Goal: Task Accomplishment & Management: Manage account settings

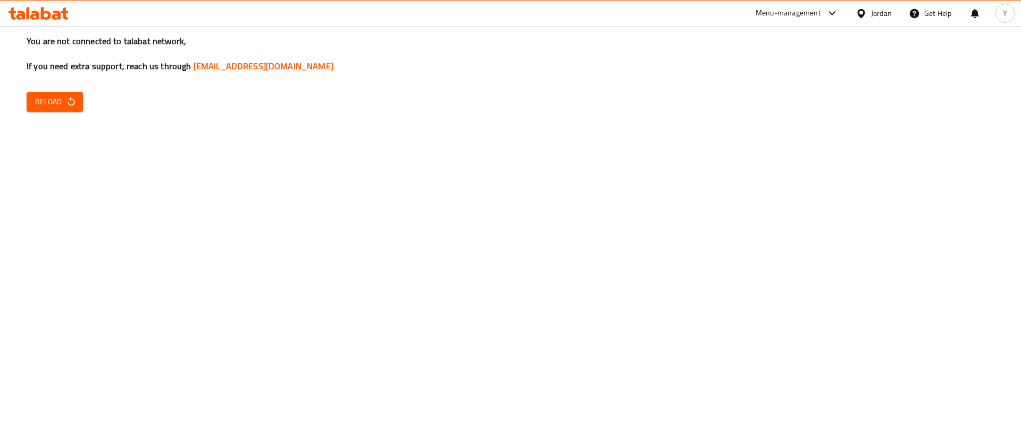
click at [78, 100] on button "Reload" at bounding box center [55, 102] width 56 height 20
click at [63, 100] on span "Reload" at bounding box center [54, 101] width 39 height 13
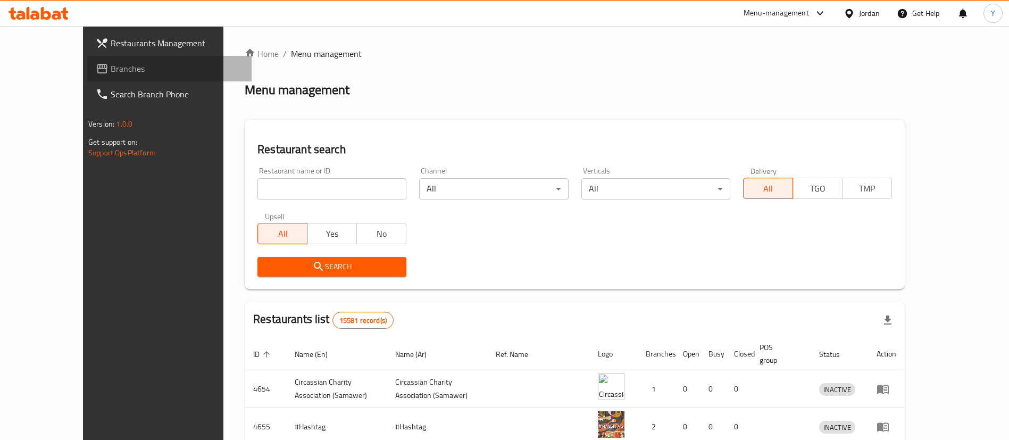
click at [111, 67] on span "Branches" at bounding box center [177, 68] width 132 height 13
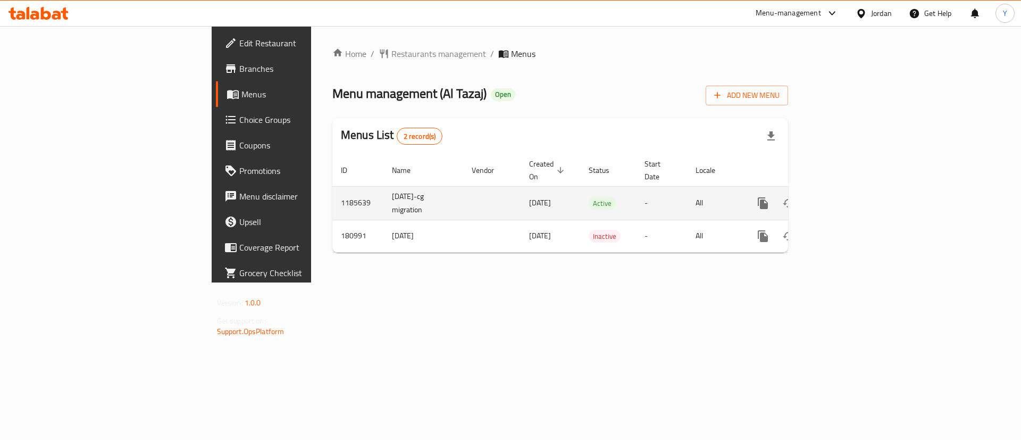
click at [846, 197] on icon "enhanced table" at bounding box center [840, 203] width 13 height 13
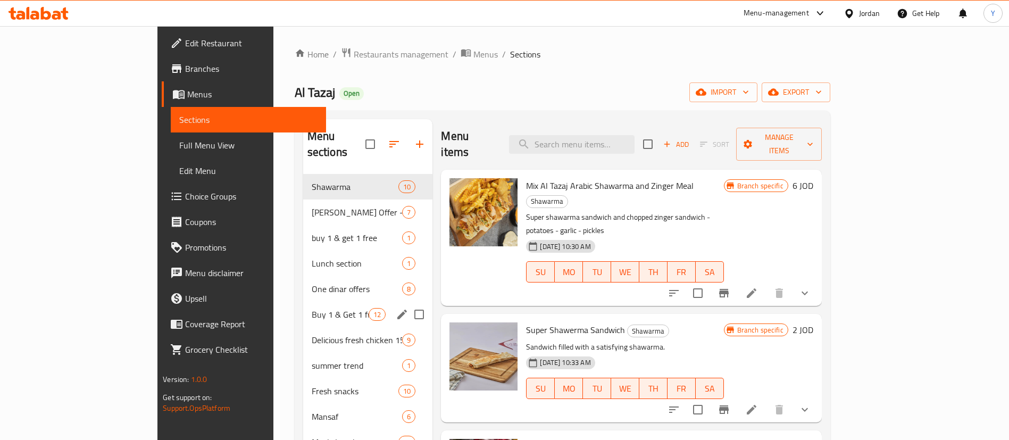
click at [303, 310] on div "Buy 1 & Get 1 free 12" at bounding box center [368, 315] width 130 height 26
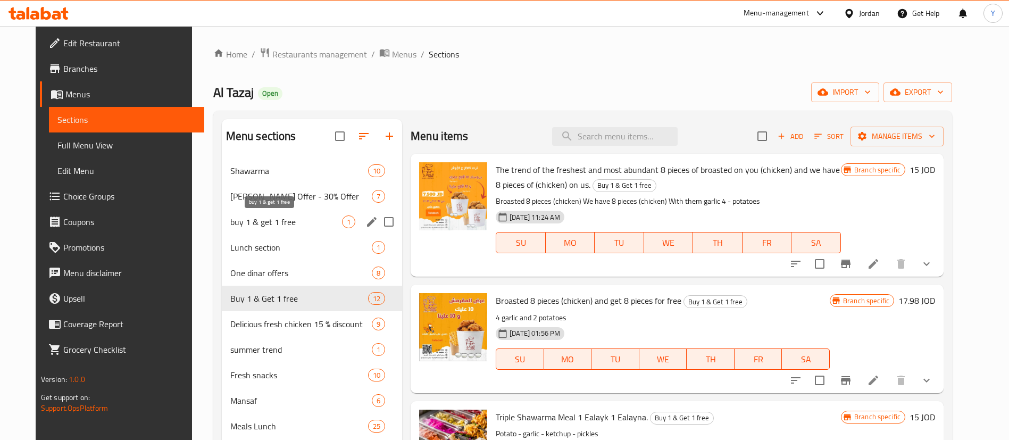
click at [278, 215] on span "buy 1 & get 1 free" at bounding box center [286, 221] width 112 height 13
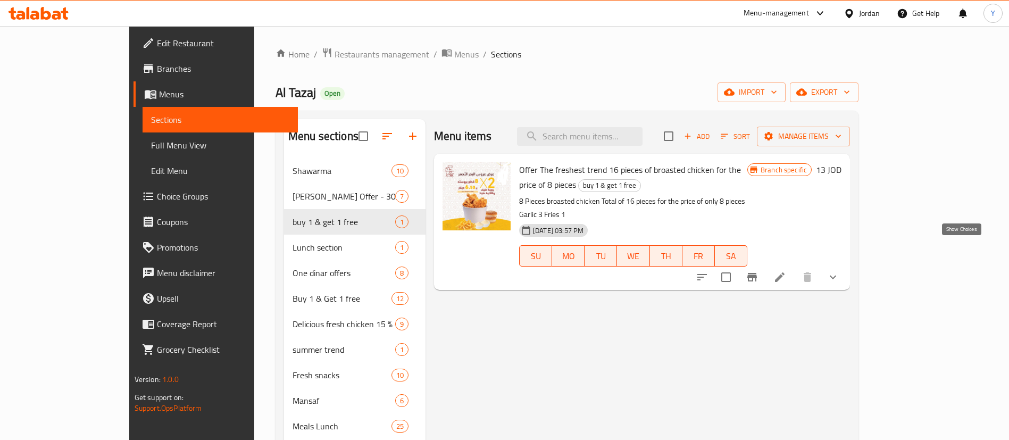
click at [839, 271] on icon "show more" at bounding box center [833, 277] width 13 height 13
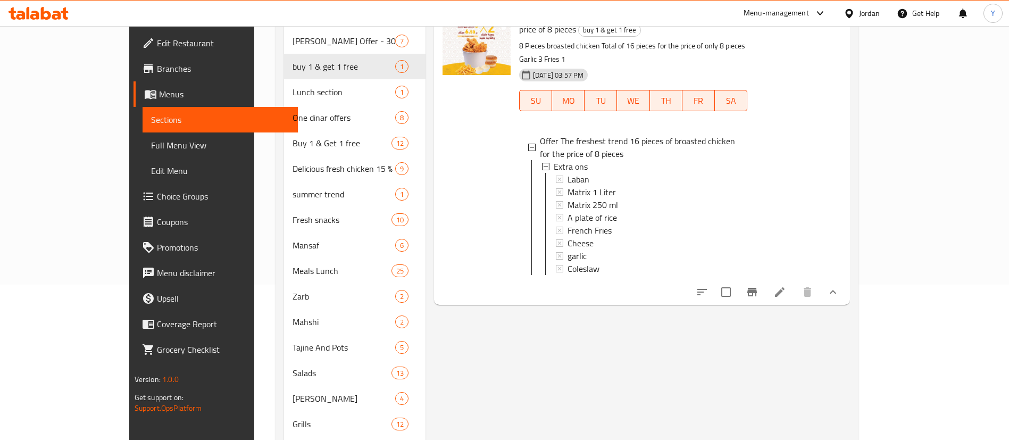
scroll to position [160, 0]
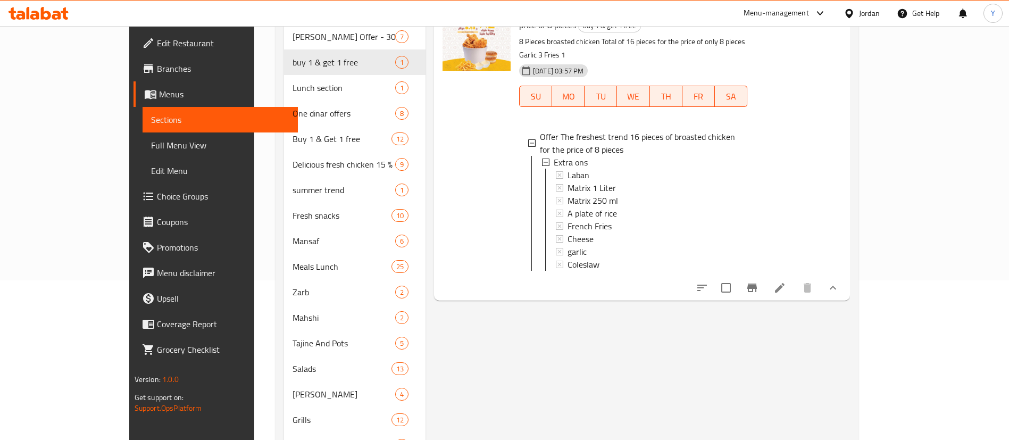
click at [836, 286] on icon "show more" at bounding box center [833, 288] width 6 height 4
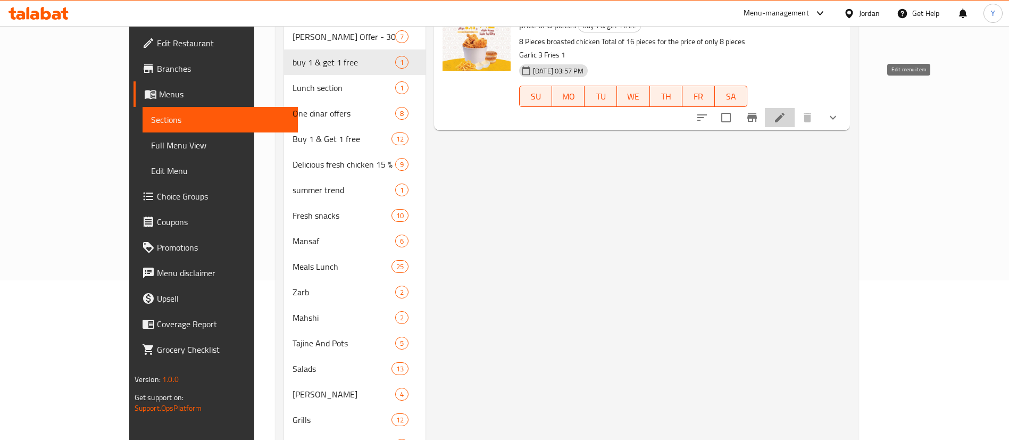
click at [786, 111] on icon at bounding box center [779, 117] width 13 height 13
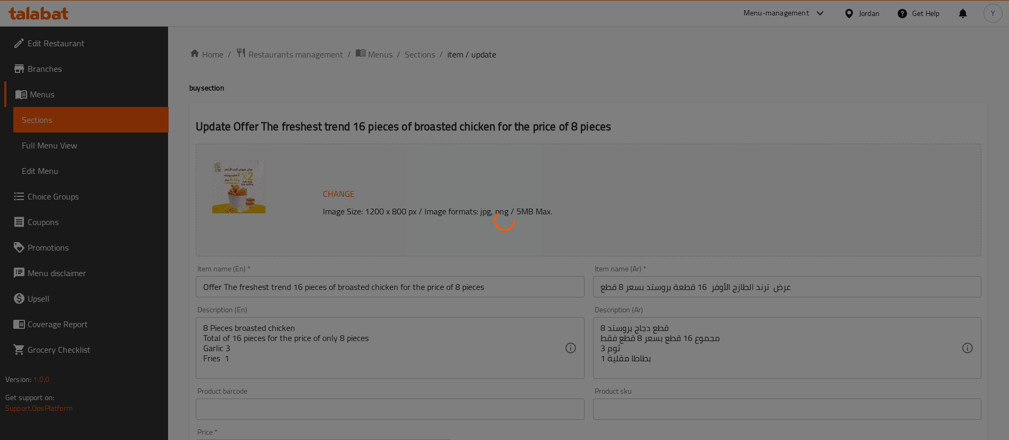
type input "إضافات إضافية"
type input "0"
type input "8"
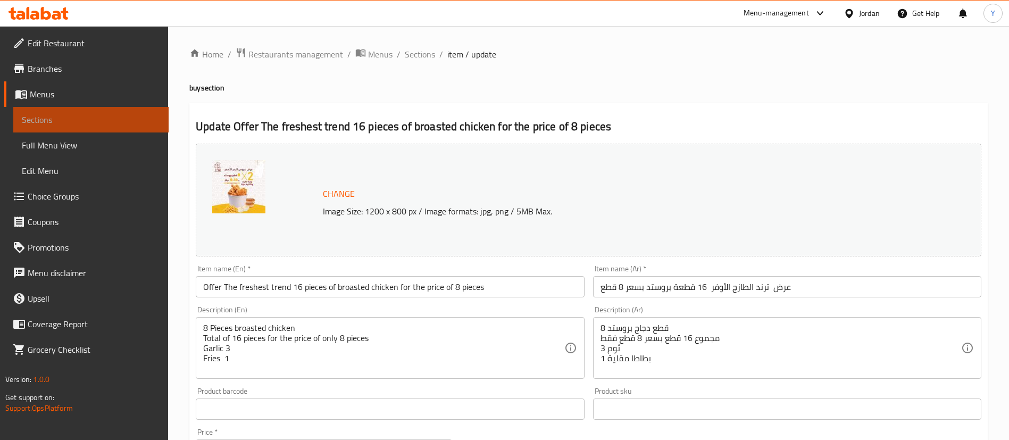
click at [153, 127] on link "Sections" at bounding box center [90, 120] width 155 height 26
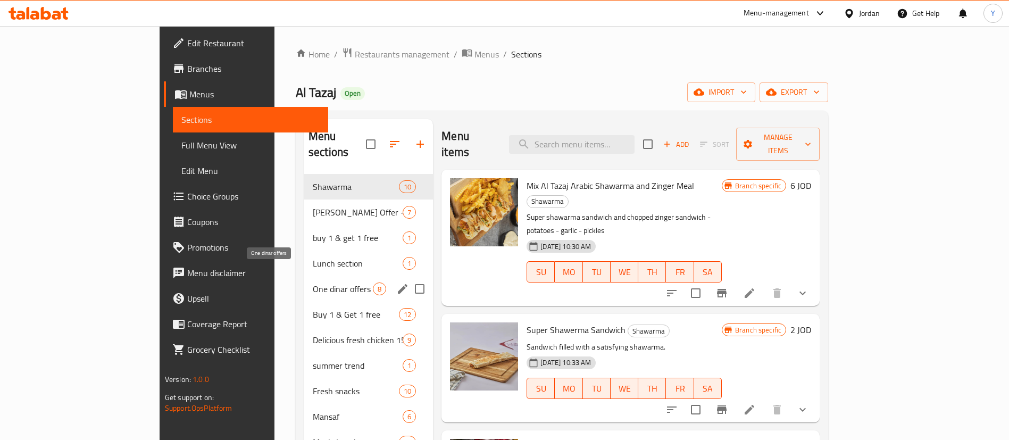
scroll to position [80, 0]
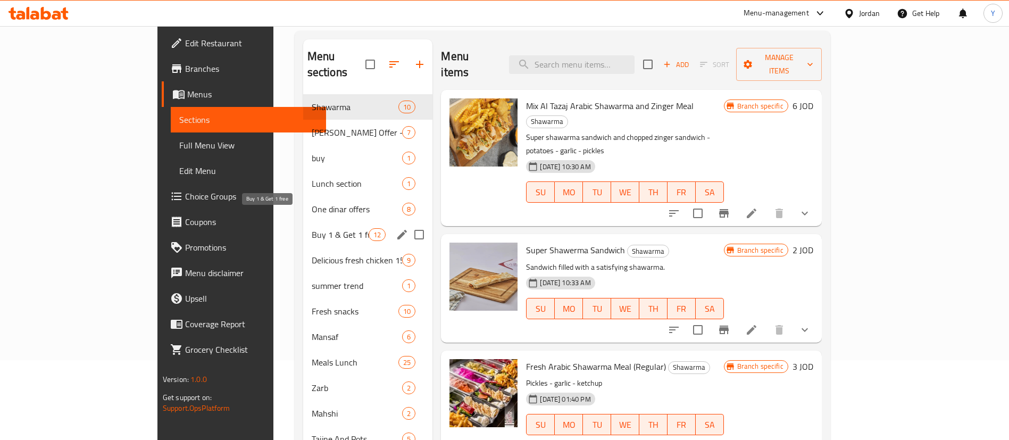
click at [312, 228] on span "Buy 1 & Get 1 free" at bounding box center [340, 234] width 57 height 13
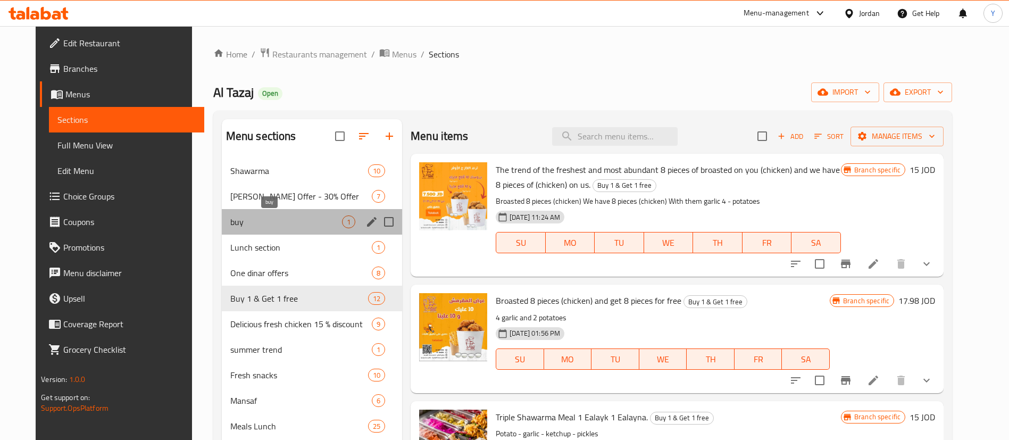
click at [281, 222] on span "buy" at bounding box center [286, 221] width 112 height 13
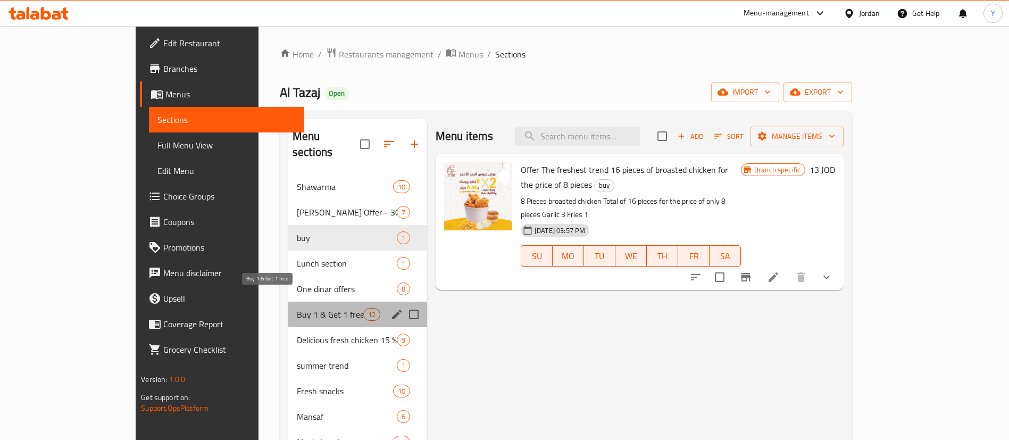
drag, startPoint x: 279, startPoint y: 295, endPoint x: 338, endPoint y: 286, distance: 59.2
click at [297, 308] on span "Buy 1 & Get 1 free" at bounding box center [330, 314] width 66 height 13
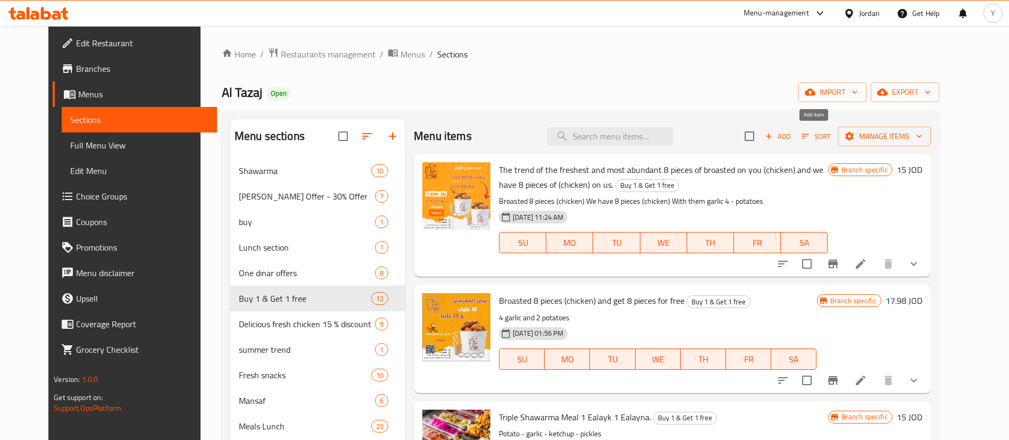
click at [772, 136] on icon "button" at bounding box center [769, 137] width 6 height 6
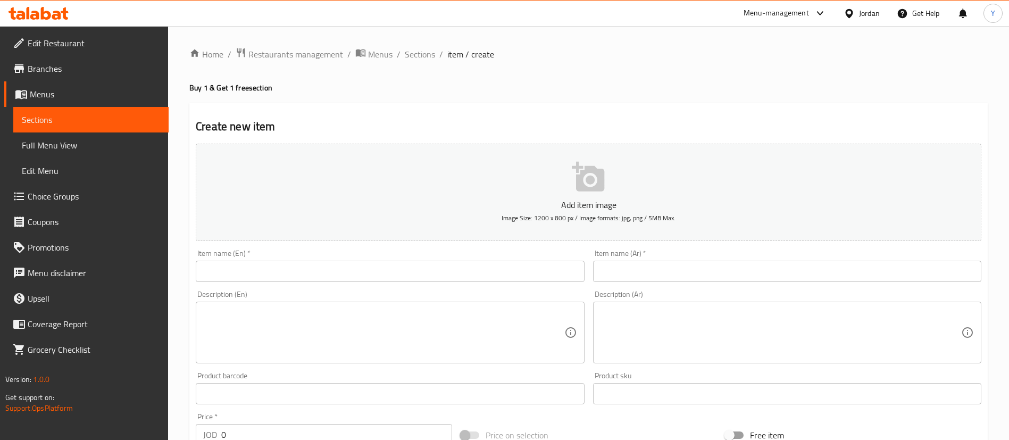
click at [297, 268] on input "text" at bounding box center [390, 271] width 388 height 21
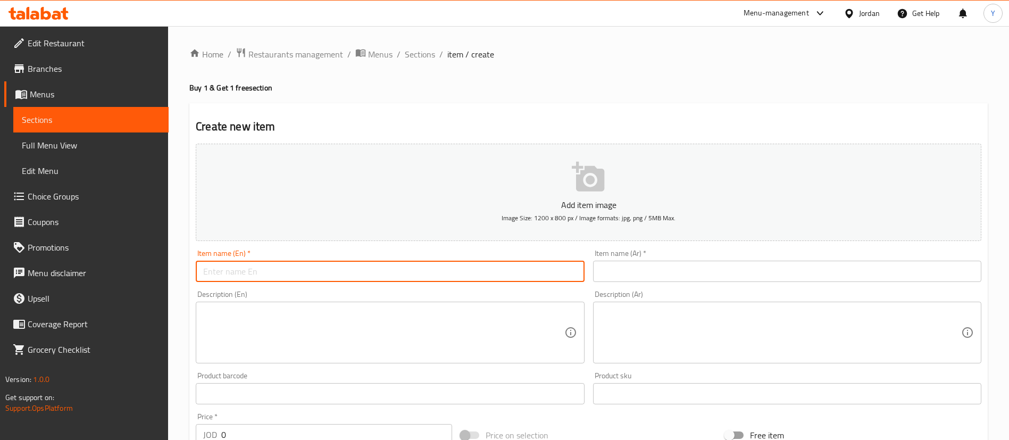
paste input "Offer The freshest trend 16 pieces of broasted chicken for the price of 8 pieces"
type input "Offer The freshest trend 16 pieces of broasted chicken for the price of 8 pieces"
click at [767, 263] on input "text" at bounding box center [787, 271] width 388 height 21
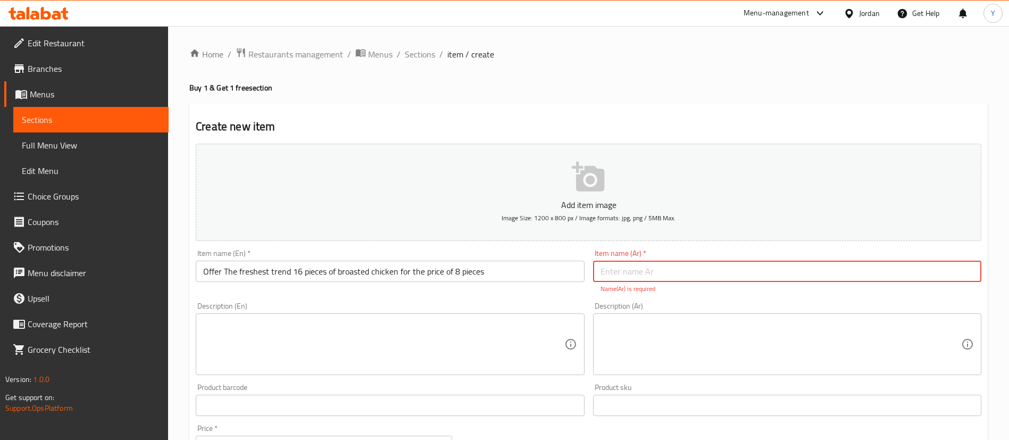
paste input "عرض ترند الطازج الأوفر 16 قطعة بروستد بسعر 8 قطع"
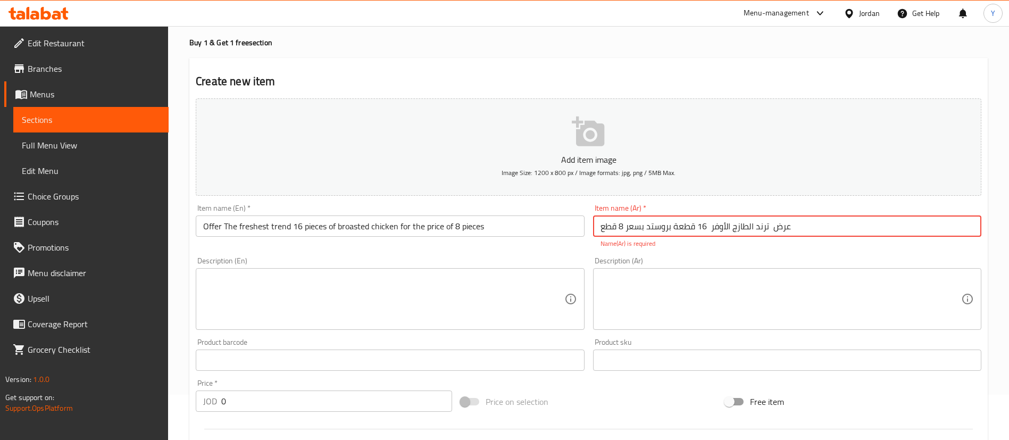
scroll to position [80, 0]
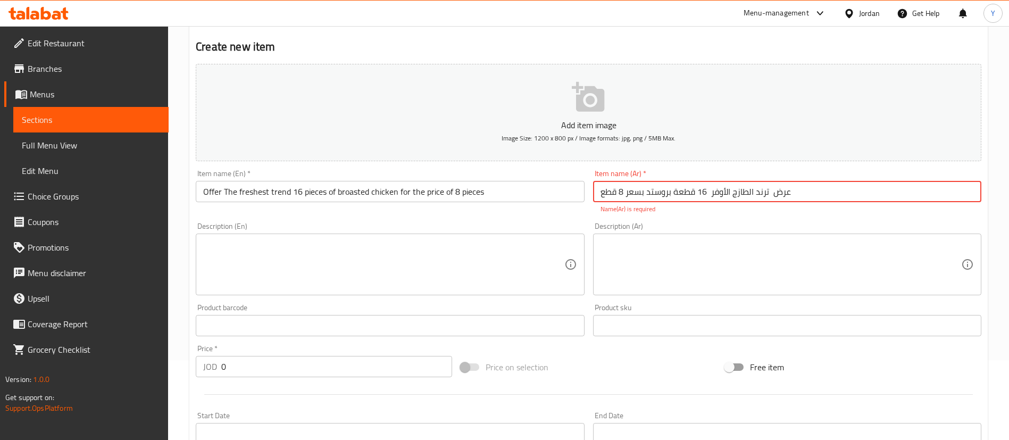
type input "عرض ترند الطازج الأوفر 16 قطعة بروستد بسعر 8 قطع"
click at [352, 253] on textarea at bounding box center [383, 264] width 361 height 51
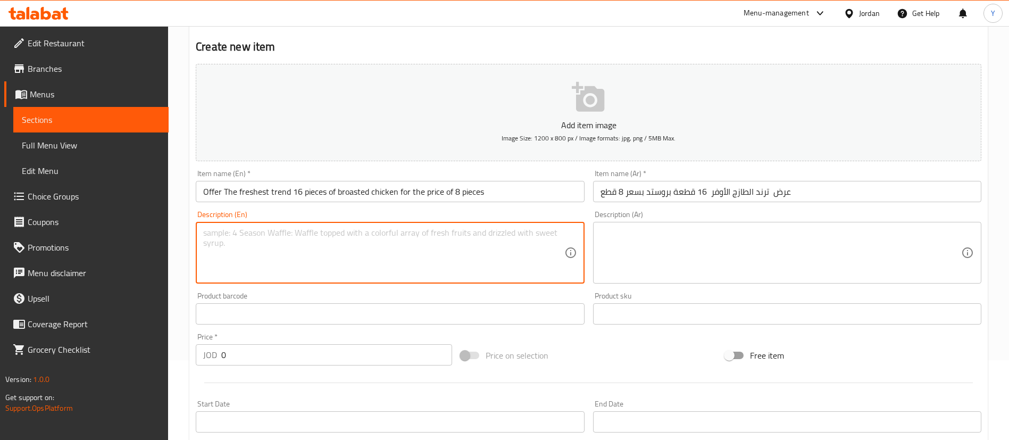
paste textarea "8 Pieces broasted chicken Total of 16 pieces for the price of only 8 pieces Gar…"
drag, startPoint x: 254, startPoint y: 227, endPoint x: 261, endPoint y: 232, distance: 8.0
click at [254, 228] on textarea "8 Pieces broasted chicken Total of 16 pieces for the price of only 8 pieces Gar…" at bounding box center [383, 253] width 361 height 51
click at [261, 232] on textarea "8 Pieces broasted chicken Total of 16 pieces for the price of only 8 pieces Gar…" at bounding box center [383, 253] width 361 height 51
type textarea "8 Pieces broasted chicken Total of 16 pieces for the price of only 8 pieces Gar…"
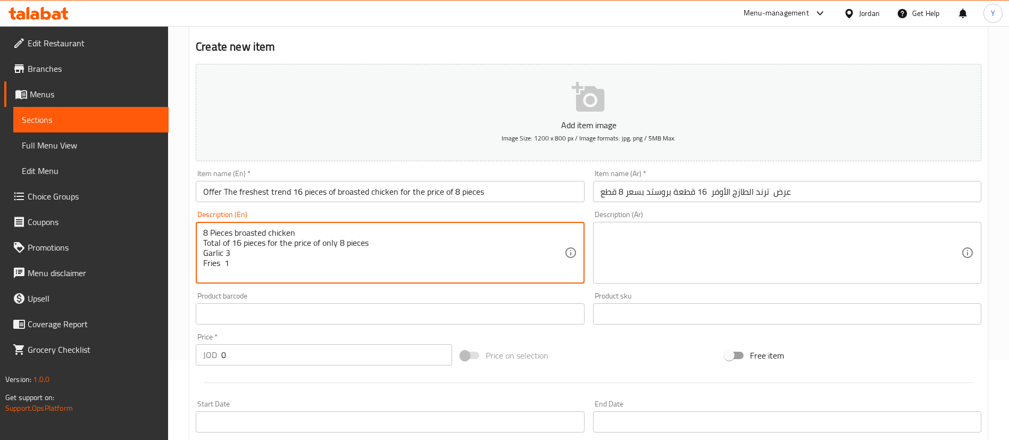
drag, startPoint x: 261, startPoint y: 232, endPoint x: 679, endPoint y: 260, distance: 418.4
click at [697, 258] on textarea at bounding box center [781, 253] width 361 height 51
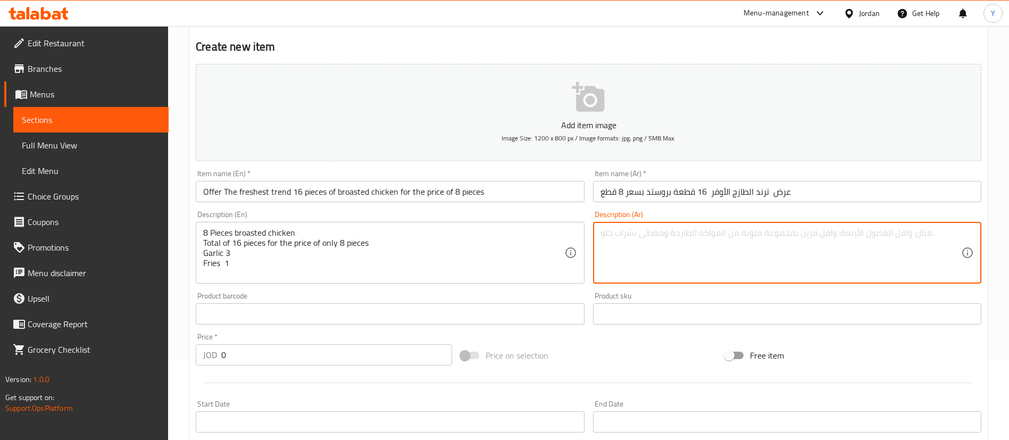
paste textarea "8 قطع دجاج بروستد مجموع 16 قطع بسعر 8 قطع فقط ثوم 3 1 بطاطا مقلية"
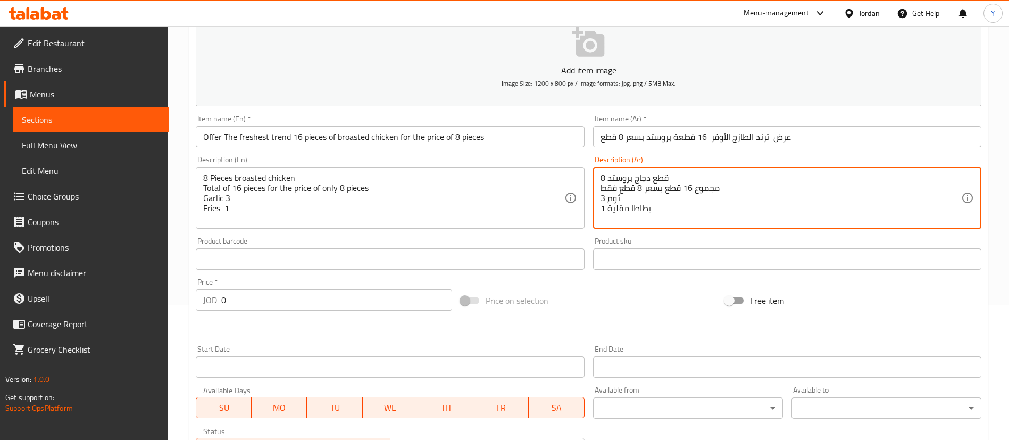
scroll to position [160, 0]
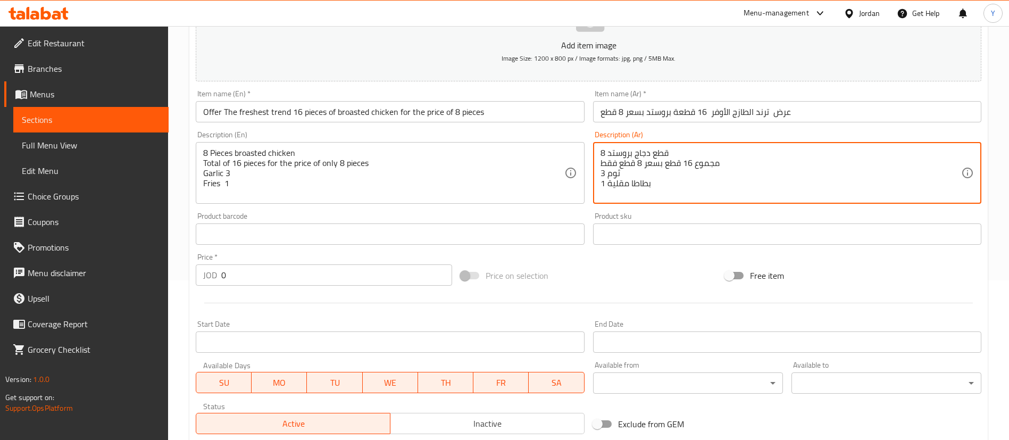
type textarea "8 قطع دجاج بروستد مجموع 16 قطع بسعر 8 قطع فقط ثوم 3 1 بطاطا مقلية"
drag, startPoint x: 259, startPoint y: 275, endPoint x: 166, endPoint y: 273, distance: 92.0
click at [166, 273] on div "Edit Restaurant Branches Menus Sections Full Menu View Edit Menu Choice Groups …" at bounding box center [504, 229] width 1009 height 726
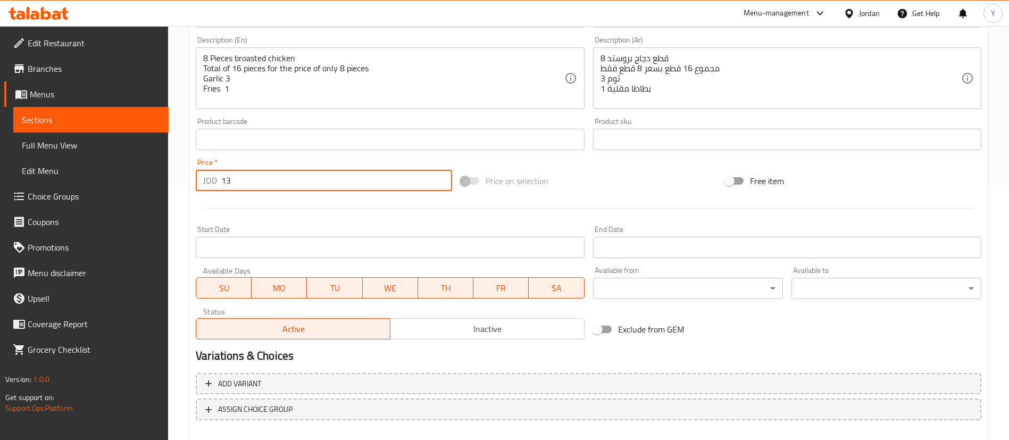
scroll to position [312, 0]
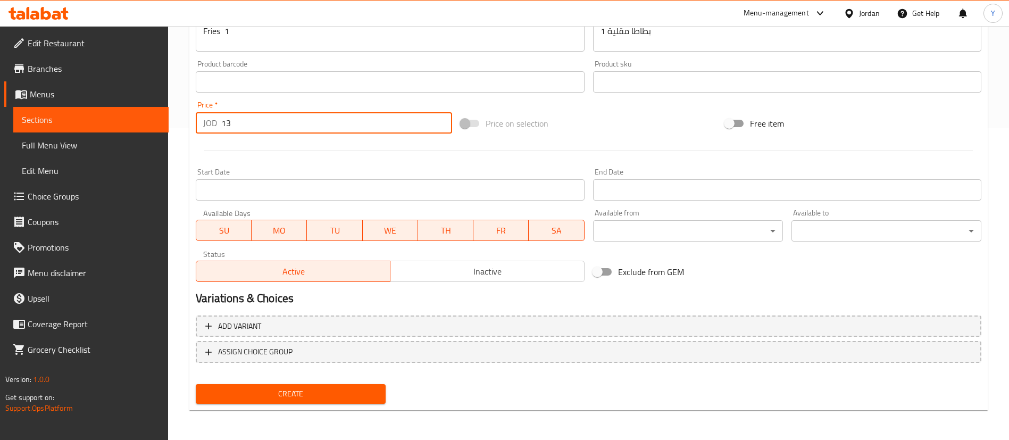
type input "13"
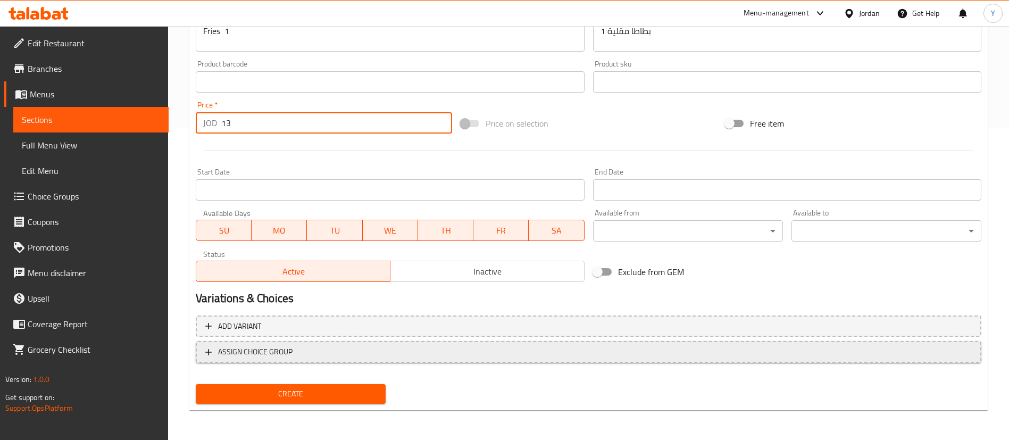
drag, startPoint x: 254, startPoint y: 353, endPoint x: 328, endPoint y: 339, distance: 75.8
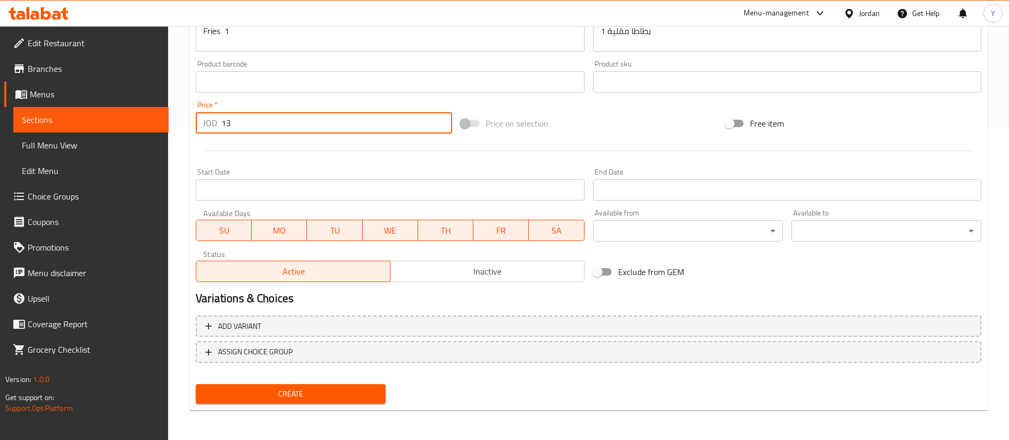
click at [255, 353] on span "ASSIGN CHOICE GROUP" at bounding box center [255, 351] width 74 height 13
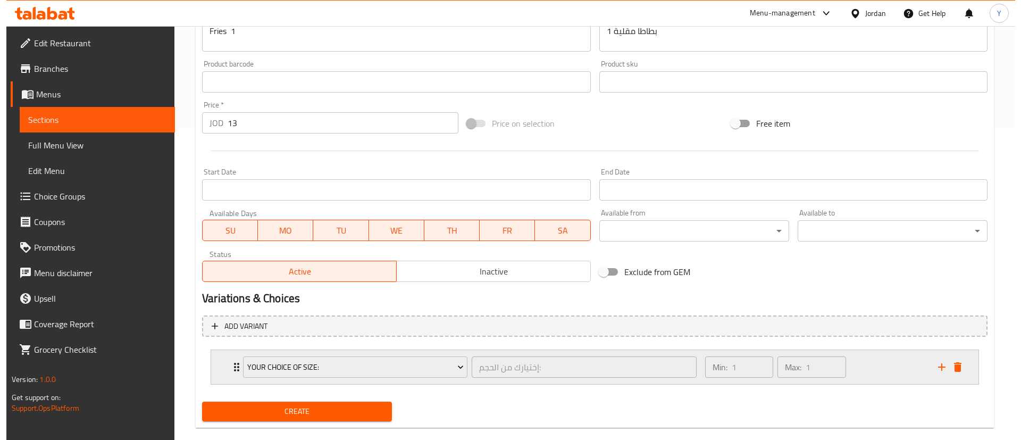
scroll to position [329, 0]
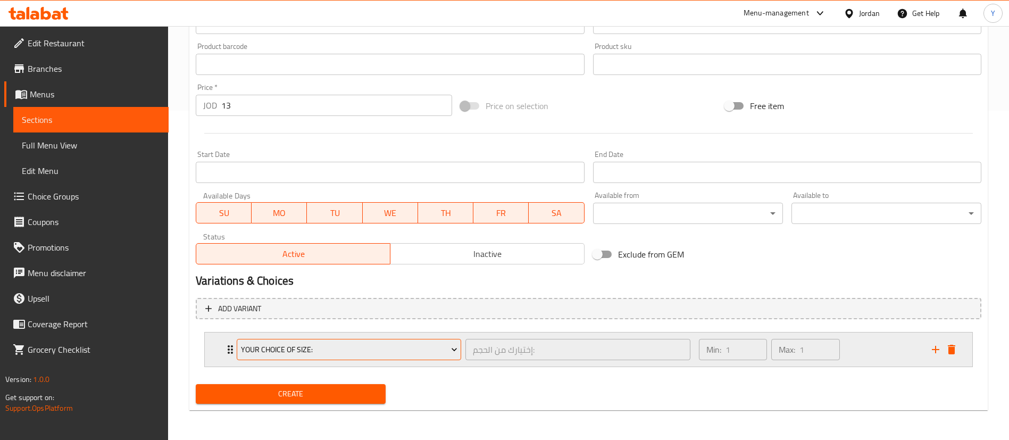
click at [296, 359] on button "Your Choice Of Size:" at bounding box center [349, 349] width 224 height 21
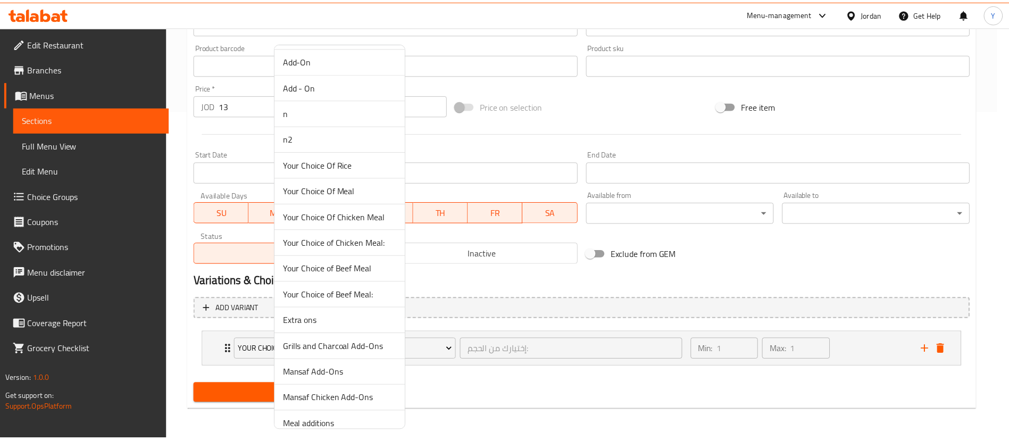
scroll to position [682, 0]
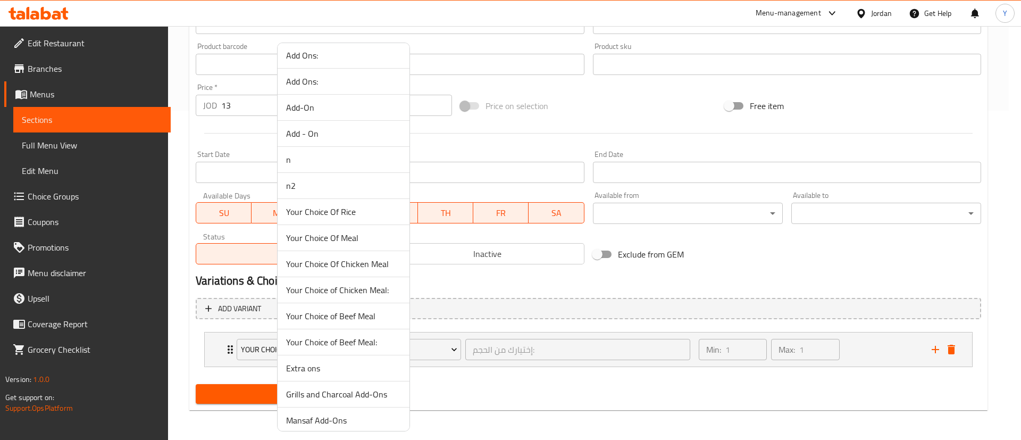
click at [313, 372] on span "Extra ons" at bounding box center [343, 368] width 115 height 13
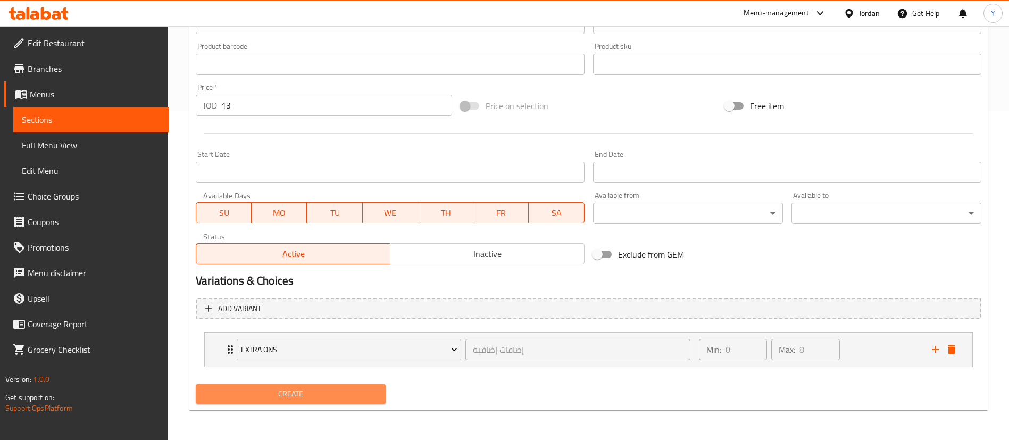
click at [302, 401] on button "Create" at bounding box center [291, 394] width 190 height 20
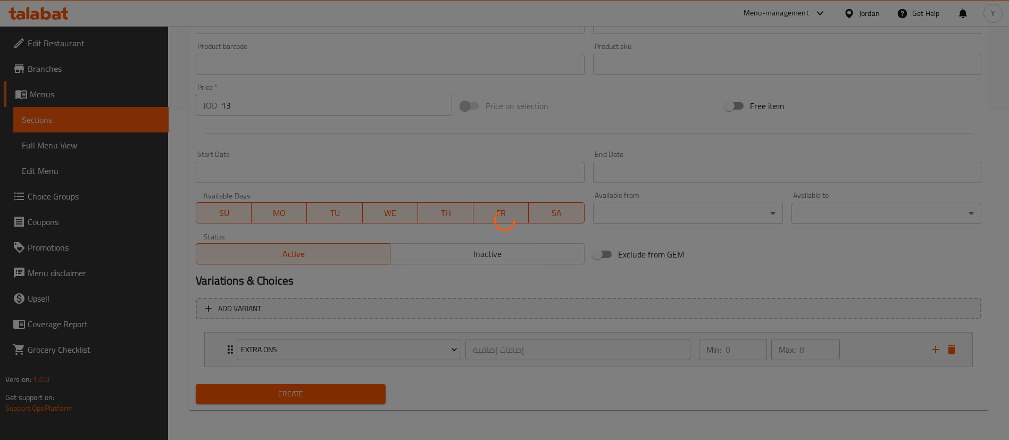
type input "0"
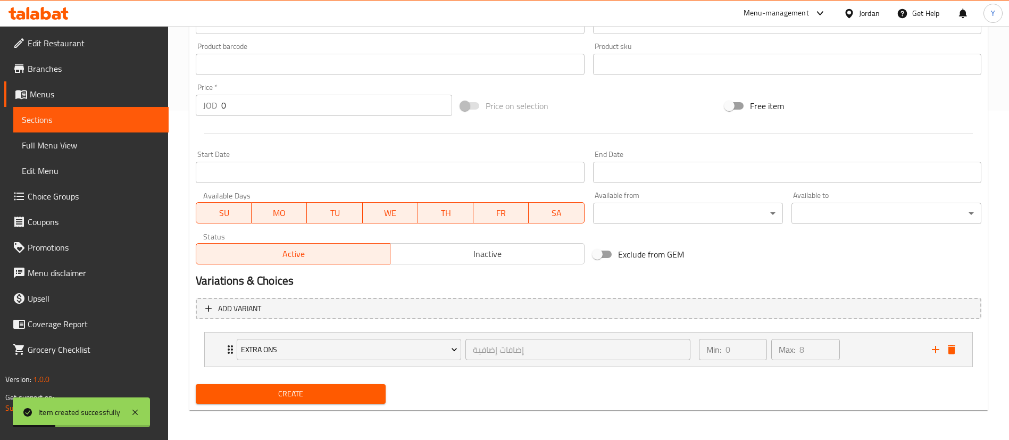
click at [53, 118] on span "Sections" at bounding box center [91, 119] width 138 height 13
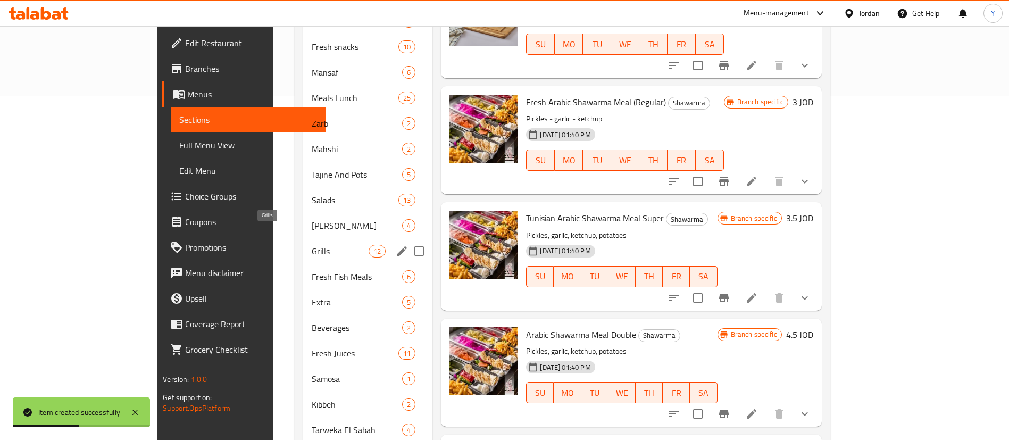
scroll to position [205, 0]
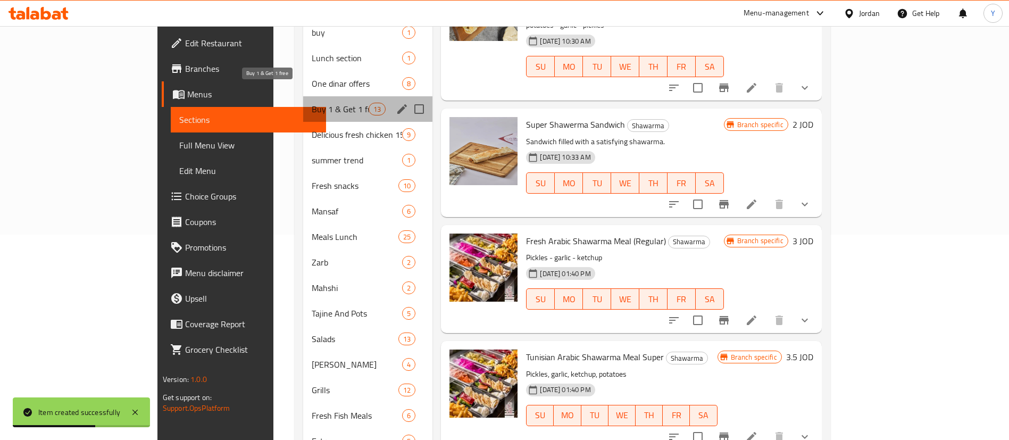
click at [312, 103] on span "Buy 1 & Get 1 free" at bounding box center [340, 109] width 57 height 13
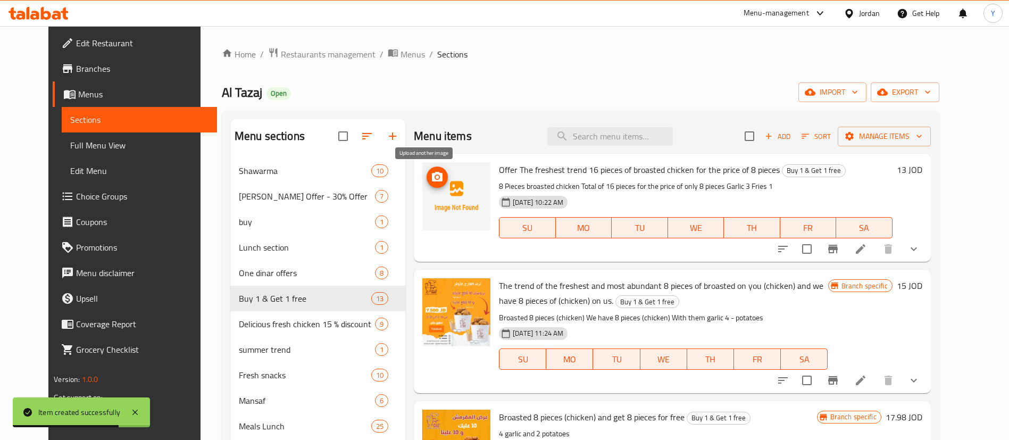
click at [431, 171] on icon "upload picture" at bounding box center [437, 177] width 13 height 13
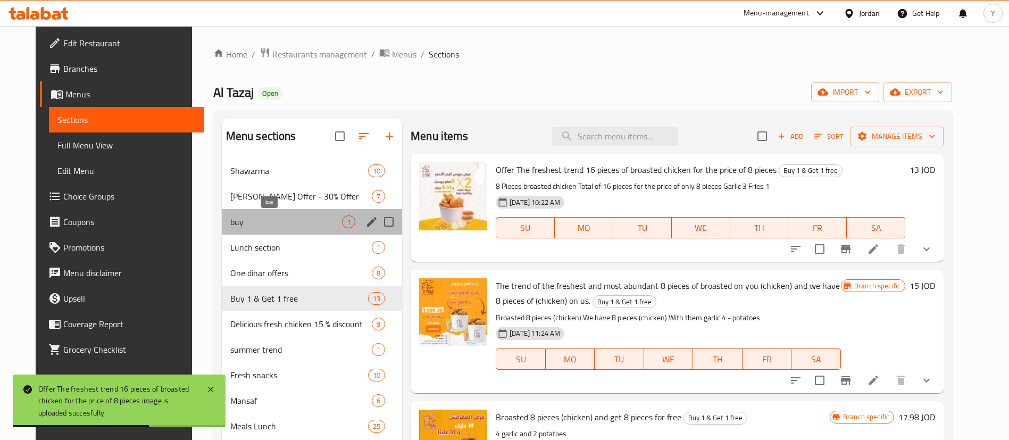
click at [260, 219] on span "buy" at bounding box center [286, 221] width 112 height 13
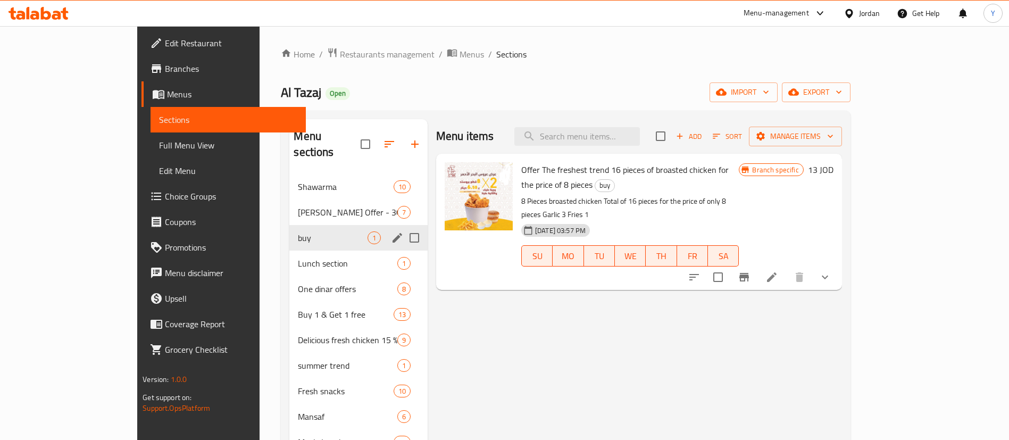
click at [391, 231] on icon "edit" at bounding box center [397, 237] width 13 height 13
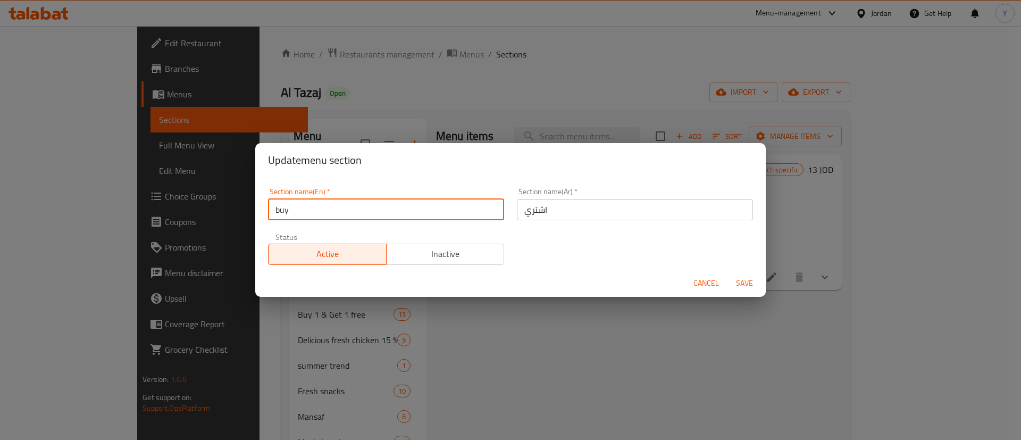
click at [197, 214] on div "Update menu section Section name(En)   * buy Section name(En) * Section name(Ar…" at bounding box center [510, 220] width 1021 height 440
type input "Buy 1 get 1 free offer"
drag, startPoint x: 372, startPoint y: 202, endPoint x: 191, endPoint y: 214, distance: 181.2
click at [190, 214] on div "Update menu section Section name(En)   * Buy 1 get 1 free offer Section name(En…" at bounding box center [510, 220] width 1021 height 440
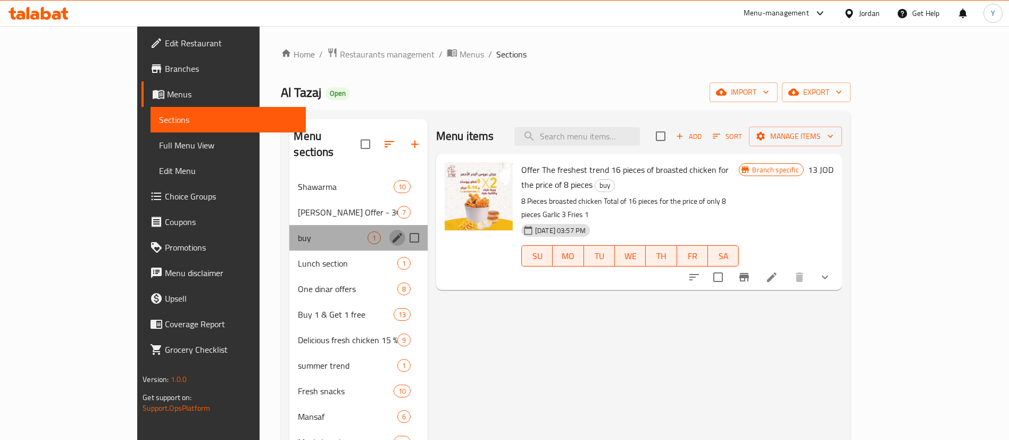
click at [391, 231] on icon "edit" at bounding box center [397, 237] width 13 height 13
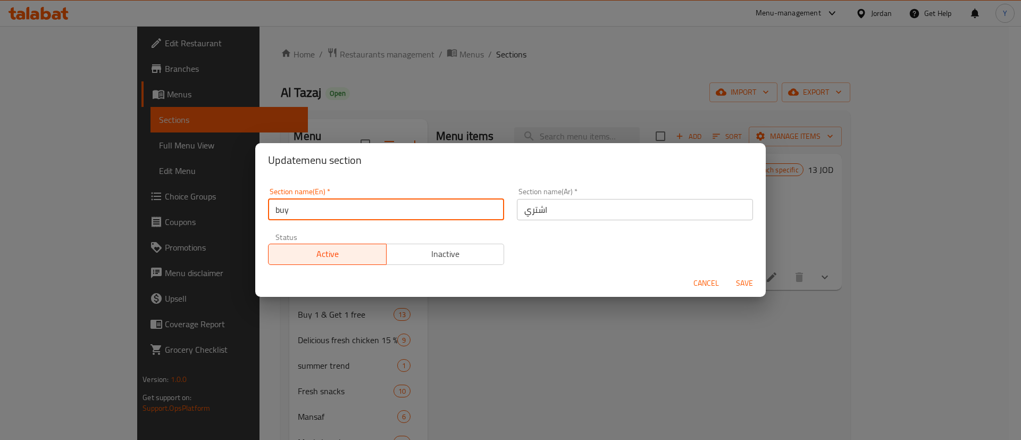
drag, startPoint x: 359, startPoint y: 215, endPoint x: 156, endPoint y: 216, distance: 202.7
click at [154, 216] on div "Update menu section Section name(En)   * buy Section name(En) * Section name(Ar…" at bounding box center [510, 220] width 1021 height 440
paste input "عرض اشتري 1 واحصل على 1 مجانًا"
type input "عرض اشتري 1 واحصل على 1 مجانًا"
drag, startPoint x: 435, startPoint y: 209, endPoint x: 138, endPoint y: 210, distance: 297.4
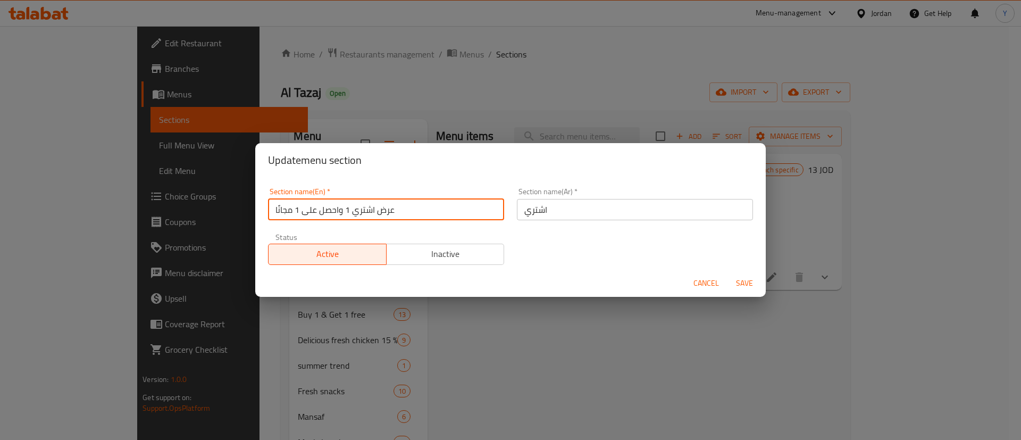
click at [138, 210] on div "Update menu section Section name(En)   * عرض اشتري 1 واحصل على 1 مجانًا Section…" at bounding box center [510, 220] width 1021 height 440
paste input "text"
drag, startPoint x: 385, startPoint y: 208, endPoint x: 140, endPoint y: 209, distance: 244.7
click at [140, 209] on div "Update menu section Section name(En)   * عرض اشتري 1 واحصل على 1 مجانًا Section…" at bounding box center [510, 220] width 1021 height 440
click at [361, 222] on div "Section name(En)   * Section name(En) * Section name(Ar)   * اشتري Section name…" at bounding box center [511, 226] width 498 height 90
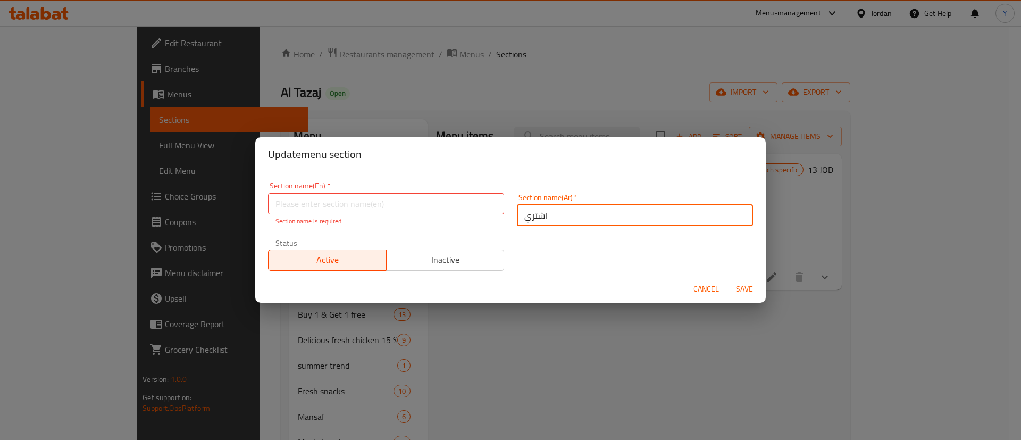
paste input "رض اشتري 1 واحصل على 1 مجانًا"
type input "عرض اشتري 1 واحصل على 1 مجانًا"
click at [341, 206] on input "text" at bounding box center [386, 203] width 236 height 21
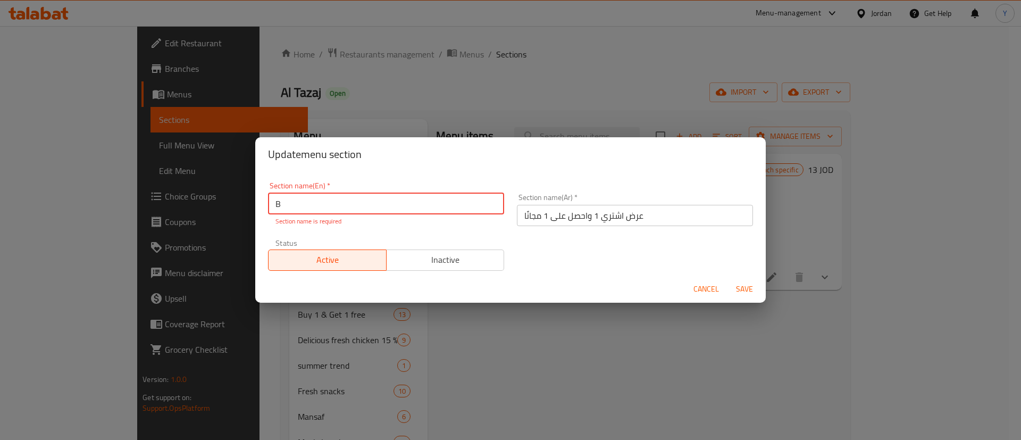
type input "Bu"
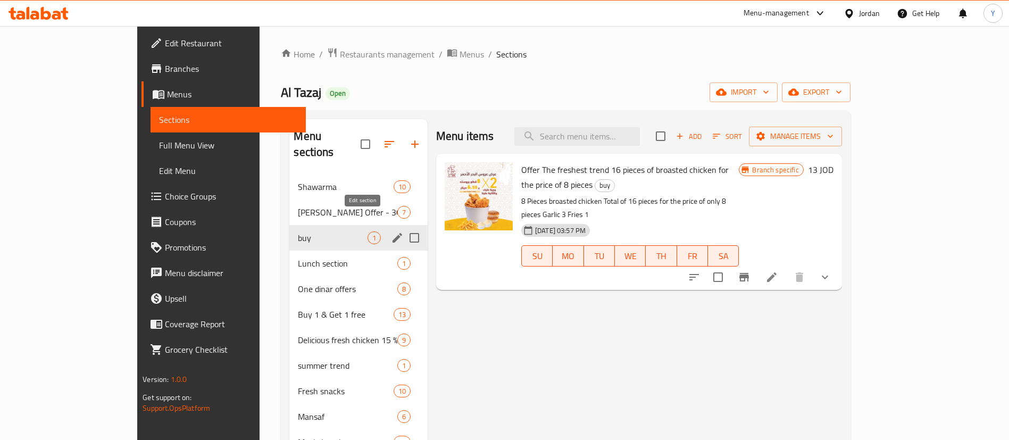
click at [393, 233] on icon "edit" at bounding box center [398, 238] width 10 height 10
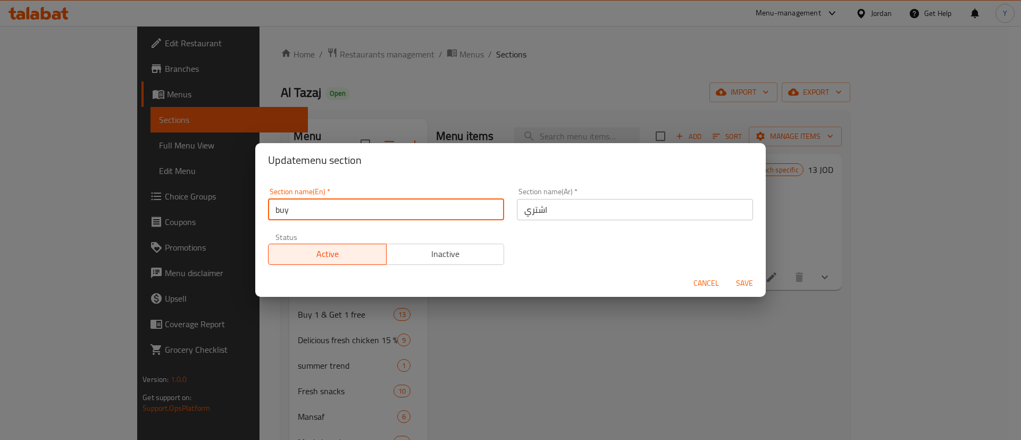
drag, startPoint x: 344, startPoint y: 216, endPoint x: 229, endPoint y: 219, distance: 114.4
click at [229, 219] on div "Update menu section Section name(En)   * buy Section name(En) * Section name(Ar…" at bounding box center [510, 220] width 1021 height 440
type input "Buy 1 get 1 free offer"
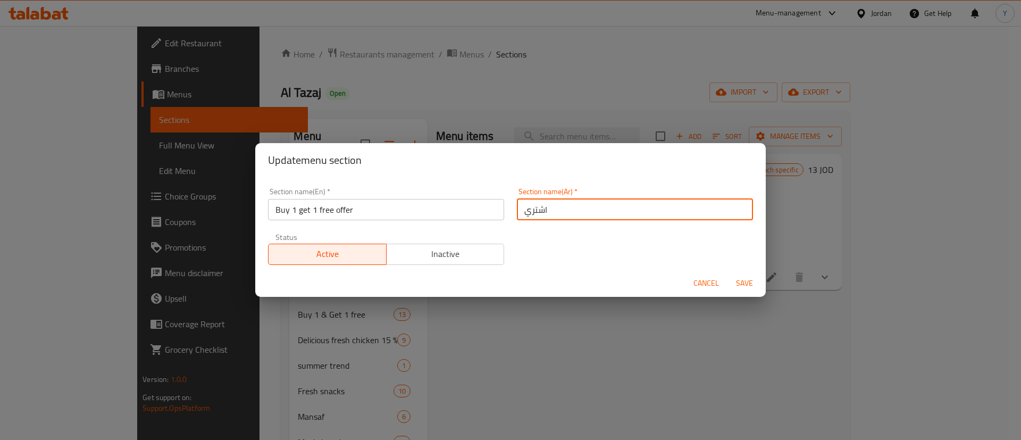
drag, startPoint x: 565, startPoint y: 209, endPoint x: 501, endPoint y: 213, distance: 64.5
click at [497, 212] on div "Section name(En)   * Buy 1 get 1 free offer Section name(En) * Section name(Ar)…" at bounding box center [511, 226] width 498 height 90
click at [569, 210] on input "اشتري" at bounding box center [635, 209] width 236 height 21
click at [517, 209] on input "اشتري 1 و الثانيه مجلنا" at bounding box center [635, 209] width 236 height 21
drag, startPoint x: 527, startPoint y: 214, endPoint x: 500, endPoint y: 217, distance: 26.7
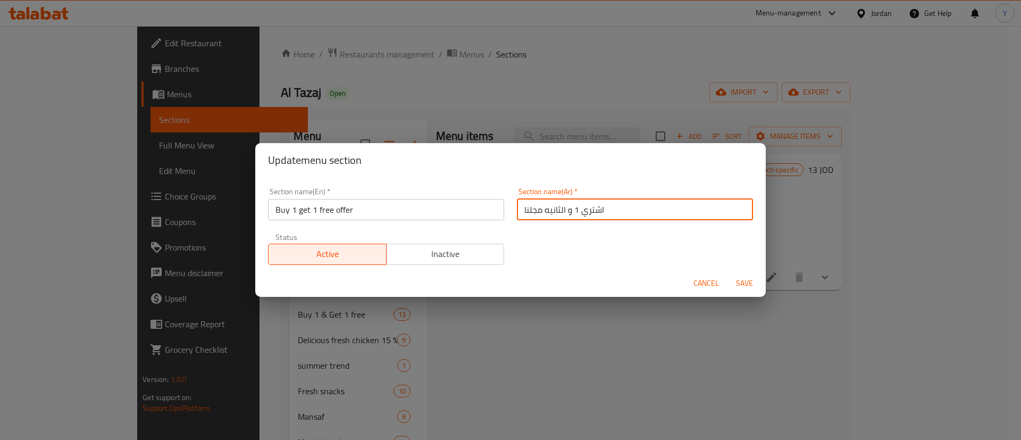
click at [500, 217] on div "Section name(En)   * Buy 1 get 1 free offer Section name(En) * Section name(Ar)…" at bounding box center [511, 226] width 498 height 90
drag, startPoint x: 511, startPoint y: 211, endPoint x: 526, endPoint y: 218, distance: 16.9
click at [517, 212] on input "اشتري 1 و الثانيه مجانا" at bounding box center [635, 209] width 236 height 21
type input "عرض اشتري 1 و الثانيه مجانا"
click at [737, 282] on span "Save" at bounding box center [745, 283] width 26 height 13
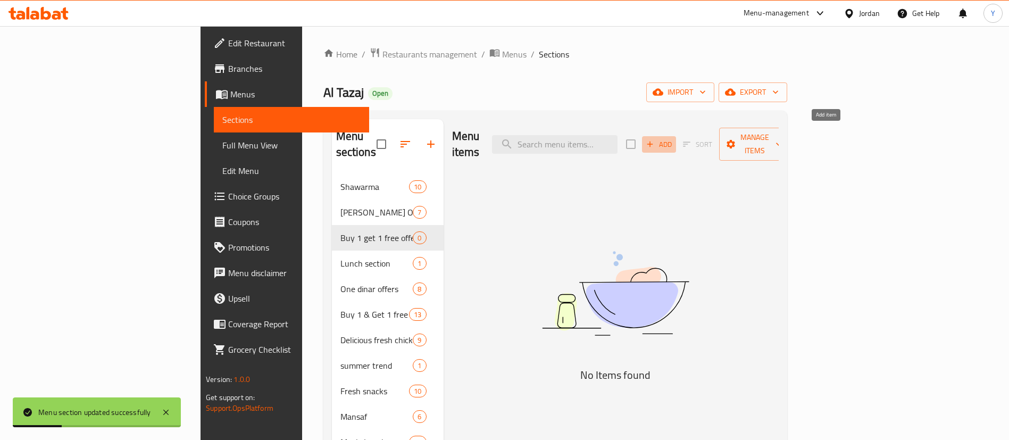
click at [673, 138] on span "Add" at bounding box center [659, 144] width 29 height 12
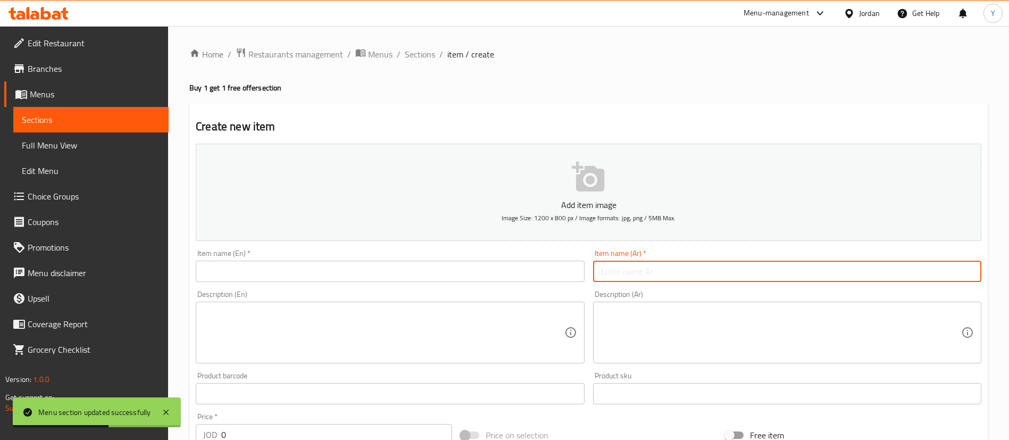
click at [656, 263] on input "text" at bounding box center [787, 271] width 388 height 21
paste input "ترند الطازج التونسية"
type input "ترند الطازج التونسية"
click at [495, 280] on input "text" at bounding box center [390, 271] width 388 height 21
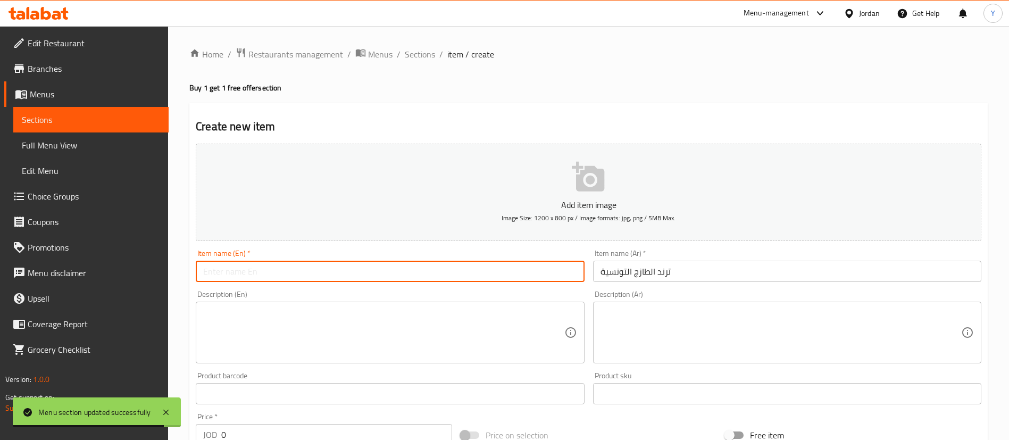
paste input "Tunisian fresh trend"
type input "Tunisian fresh trend"
click at [396, 340] on textarea at bounding box center [383, 332] width 361 height 51
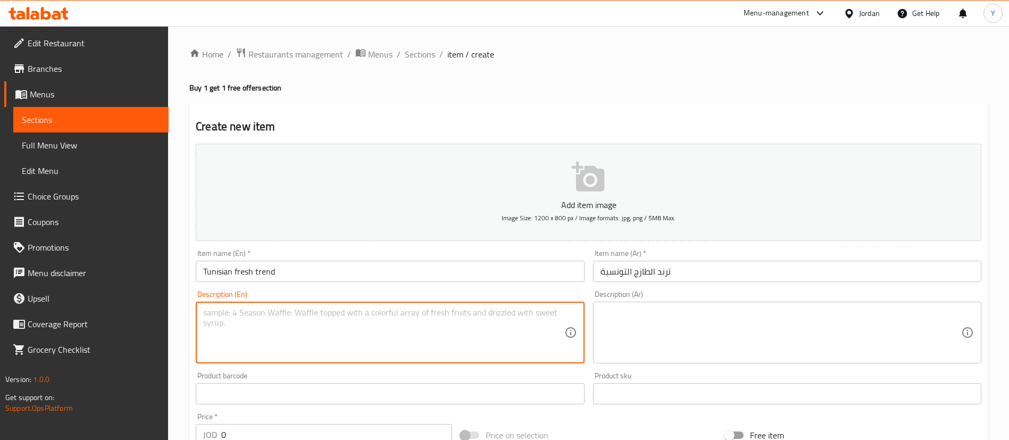
paste textarea "(بروستد 4 قطع نصف دجاجة عليك ) (و بروستد 4 قطع نصف دجاجة علينا )"
drag, startPoint x: 461, startPoint y: 315, endPoint x: 168, endPoint y: 318, distance: 293.1
click at [168, 318] on div "Edit Restaurant Branches Menus Sections Full Menu View Edit Menu Choice Groups …" at bounding box center [504, 389] width 1009 height 726
type textarea "(بروستد 4 قطع نصف دجاجة عليك ) (و بروستد 4 قطع نصف دجاجة علينا )"
click at [670, 318] on textarea at bounding box center [781, 332] width 361 height 51
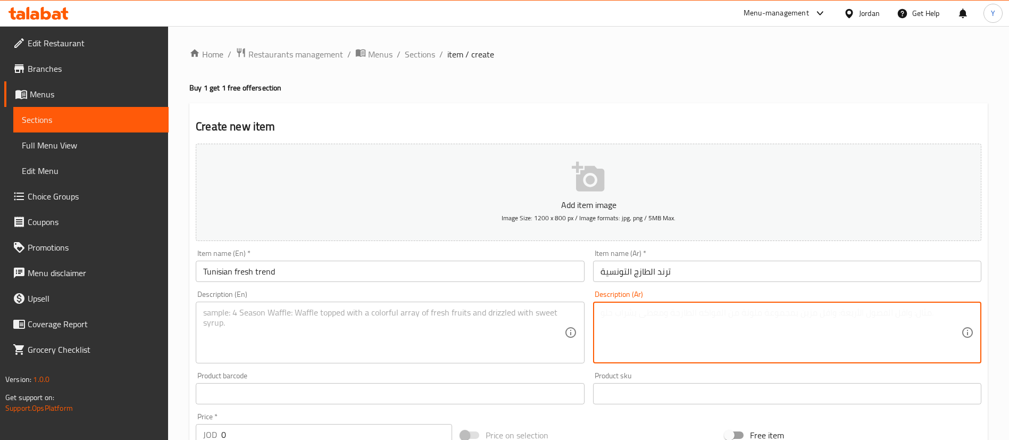
paste textarea
paste textarea "(بروستد 4 قطع نصف دجاجة عليك ) (و بروستد 4 قطع نصف دجاجة علينا )"
type textarea "(بروستد 4 قطع نصف دجاجة عليك ) (و بروستد 4 قطع نصف دجاجة علينا )"
drag, startPoint x: 396, startPoint y: 330, endPoint x: 405, endPoint y: 328, distance: 9.3
click at [397, 330] on textarea at bounding box center [383, 332] width 361 height 51
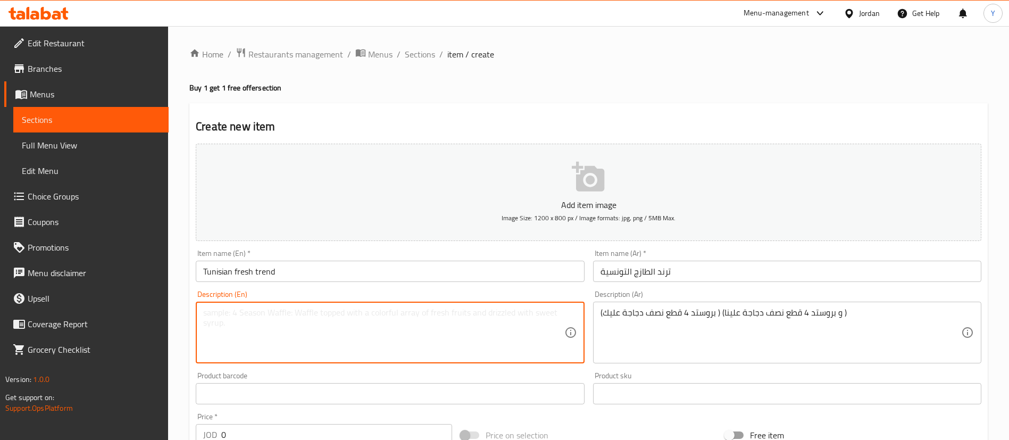
paste textarea "(4 pieces of broasted chicken and half a chicken is on you) (4 pieces of broast…"
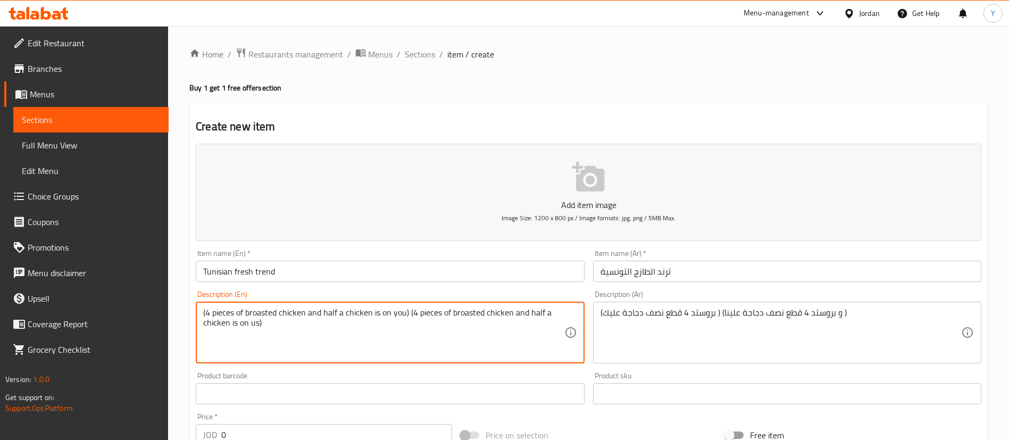
type textarea "(4 pieces of broasted chicken and half a chicken is on you) (4 pieces of broast…"
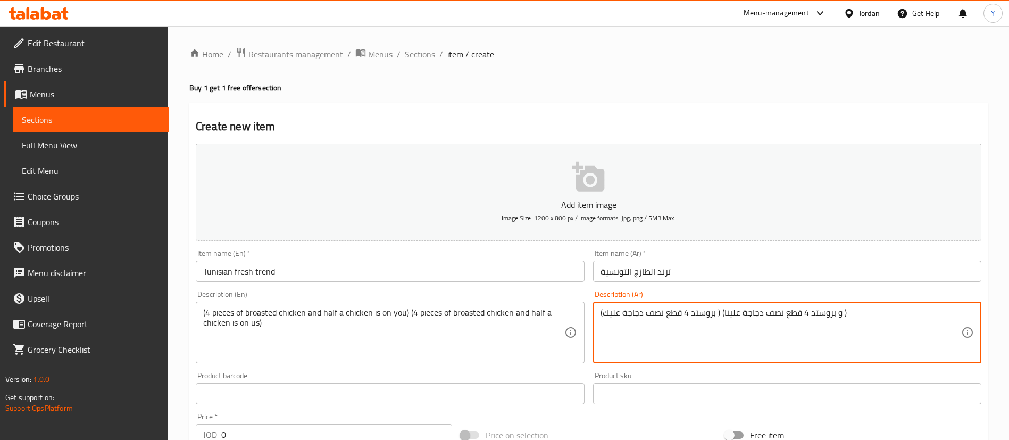
drag, startPoint x: 602, startPoint y: 316, endPoint x: 616, endPoint y: 319, distance: 14.2
click at [602, 316] on textarea "(بروستد 4 قطع نصف دجاجة عليك ) (و بروستد 4 قطع نصف دجاجة علينا )" at bounding box center [781, 332] width 361 height 51
click at [889, 315] on textarea "(بروستد 4 قطع نصف دجاجة عليك ) (و بروستد 4 قطع نصف دجاجة علينا )" at bounding box center [781, 332] width 361 height 51
paste textarea "ثوم 2"
type textarea "(بروستد 4 قطع نصف دجاجة عليك ) (و بروستد 4 قطع نصف دجاجة علينا ) ثوم 2"
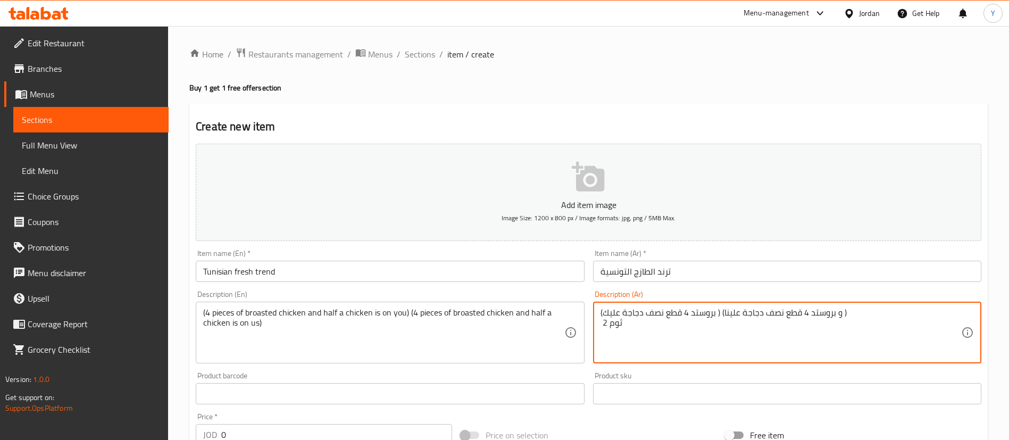
click at [359, 359] on div "(4 pieces of broasted chicken and half a chicken is on you) (4 pieces of broast…" at bounding box center [390, 333] width 388 height 62
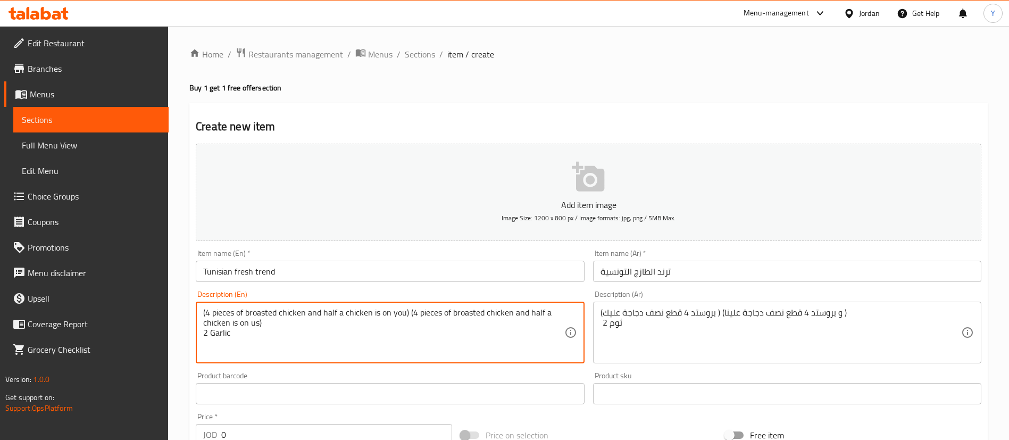
type textarea "(4 pieces of broasted chicken and half a chicken is on you) (4 pieces of broast…"
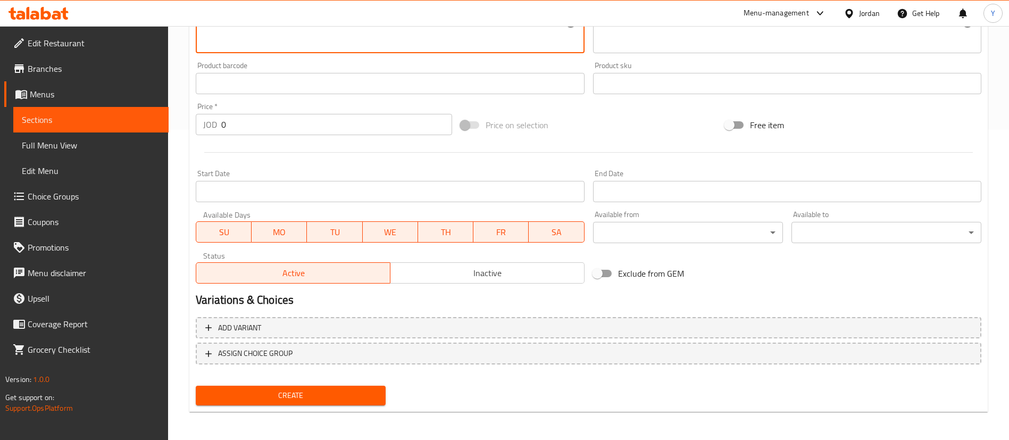
scroll to position [312, 0]
drag, startPoint x: 245, startPoint y: 118, endPoint x: 176, endPoint y: 132, distance: 71.0
click at [176, 132] on div "Home / Restaurants management / Menus / Sections / item / create Buy 1 get 1 fr…" at bounding box center [588, 77] width 841 height 726
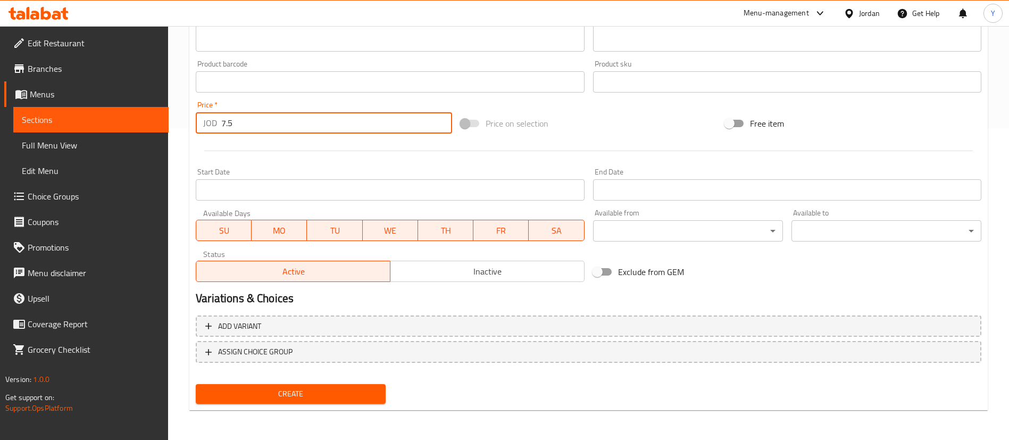
type input "7.5"
click at [321, 399] on span "Create" at bounding box center [290, 393] width 173 height 13
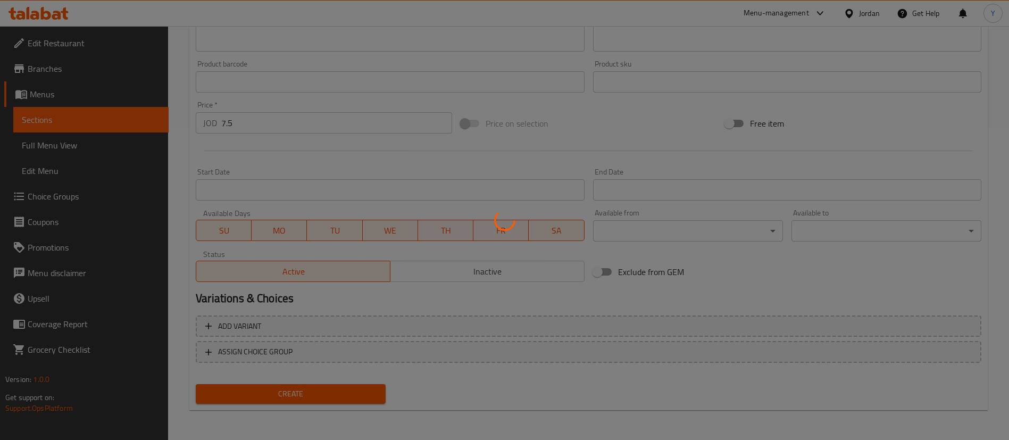
type input "0"
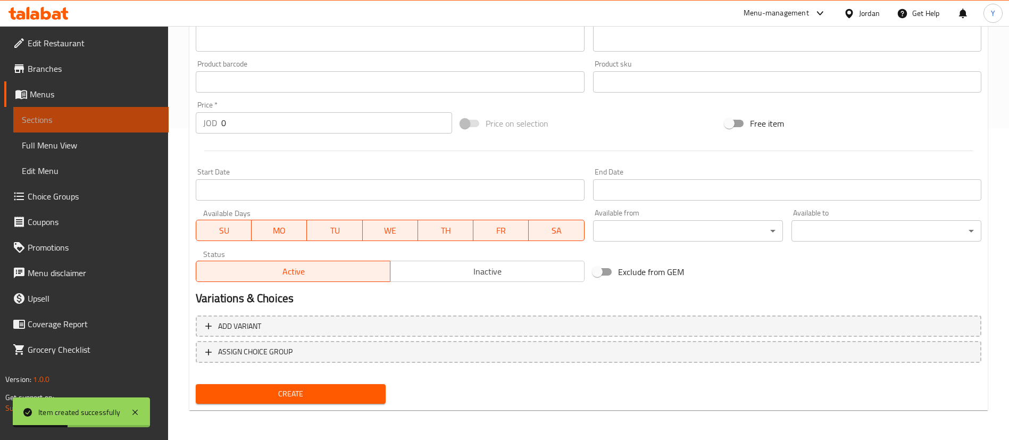
click at [125, 128] on link "Sections" at bounding box center [90, 120] width 155 height 26
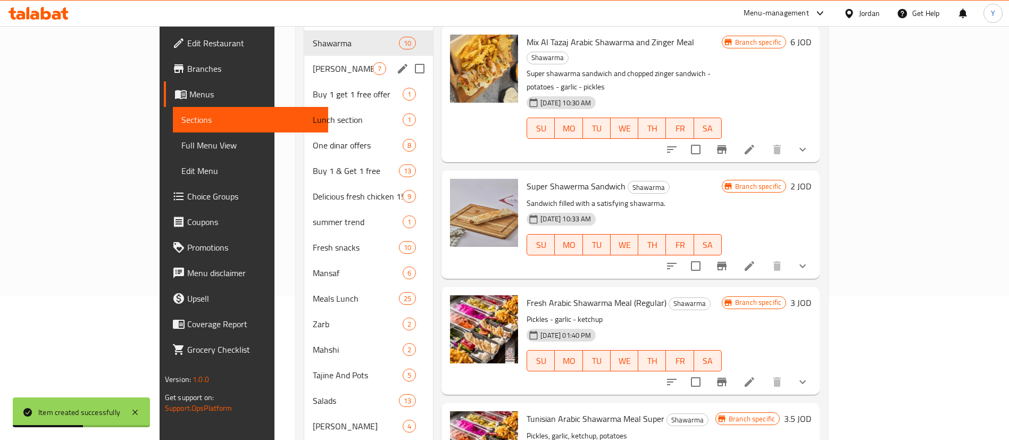
scroll to position [72, 0]
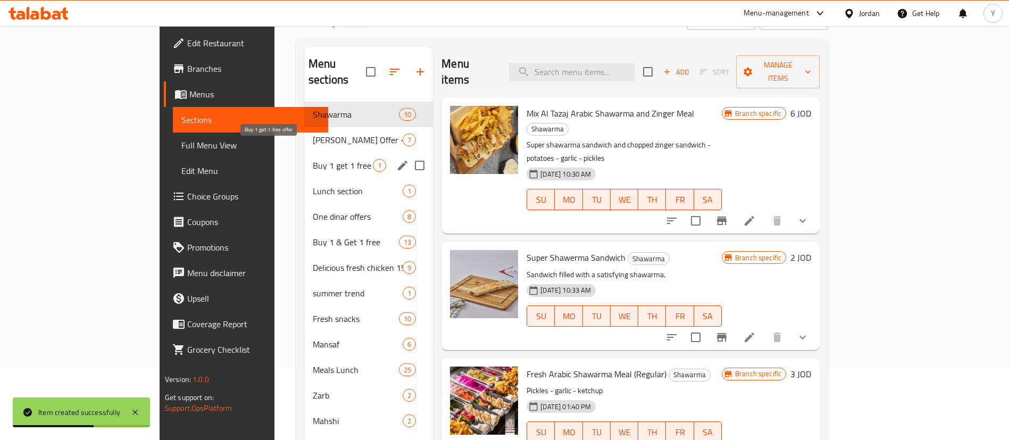
click at [313, 159] on span "Buy 1 get 1 free offer" at bounding box center [343, 165] width 60 height 13
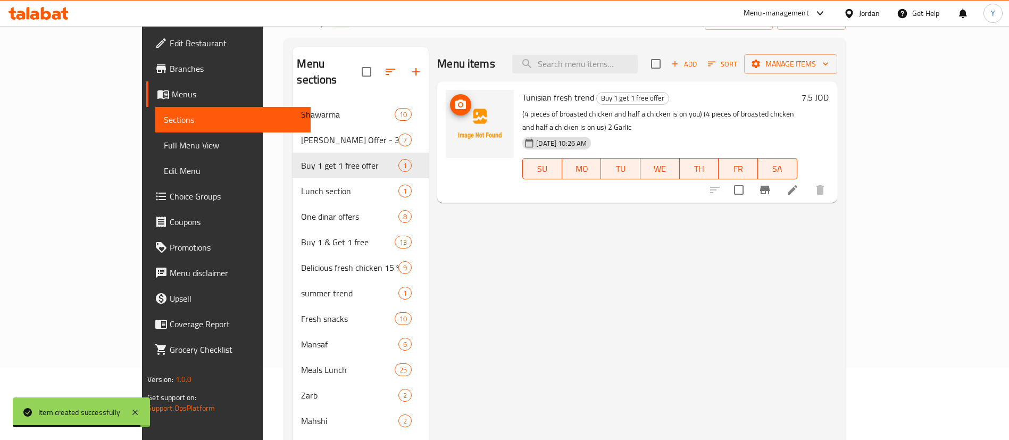
click at [455, 106] on icon "upload picture" at bounding box center [460, 104] width 11 height 10
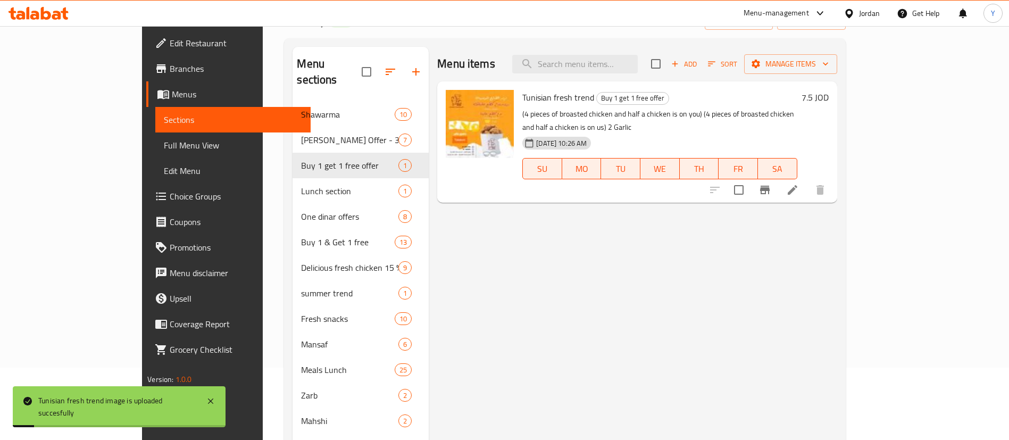
click at [807, 180] on li at bounding box center [793, 189] width 30 height 19
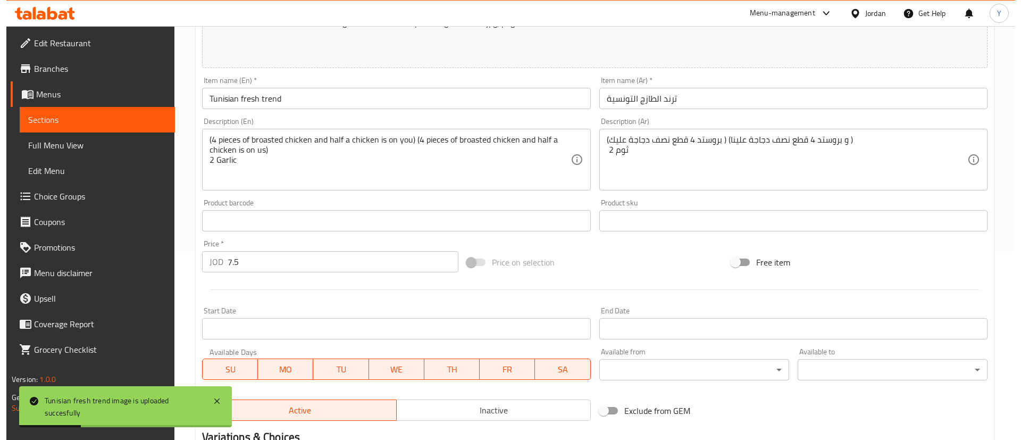
scroll to position [327, 0]
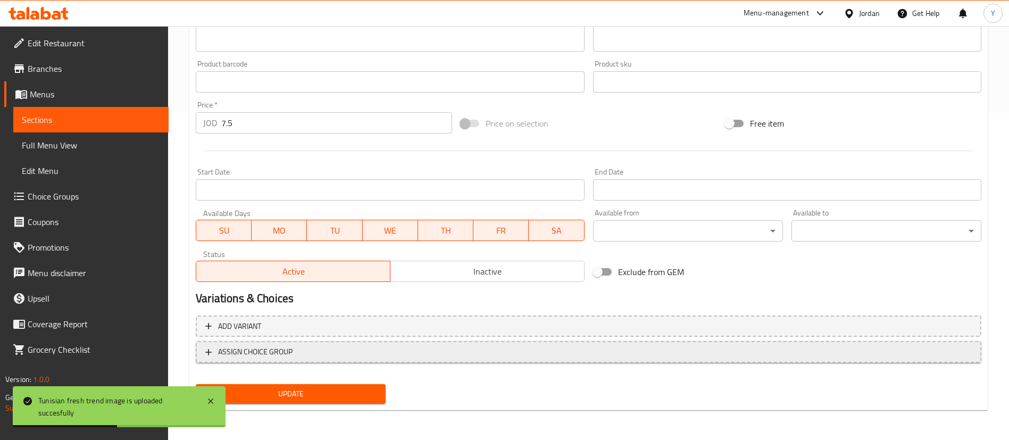
click at [343, 353] on span "ASSIGN CHOICE GROUP" at bounding box center [588, 351] width 767 height 13
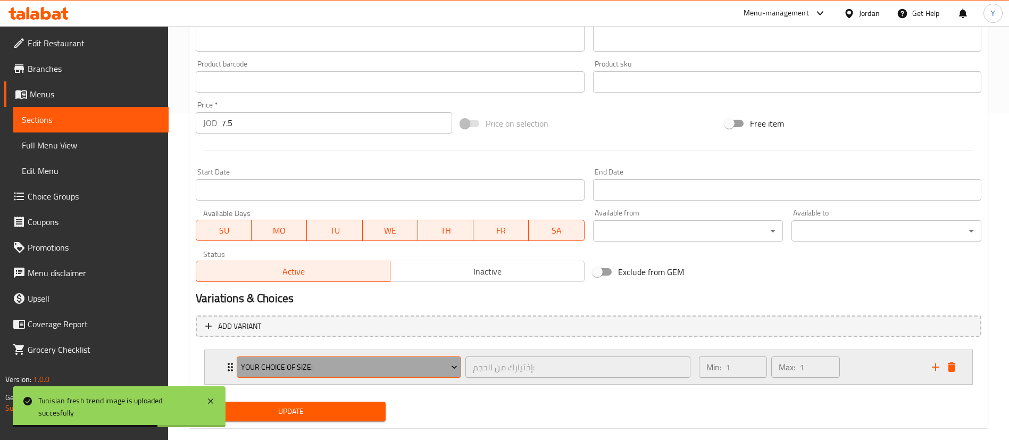
click at [357, 371] on span "Your Choice Of Size:" at bounding box center [349, 367] width 216 height 13
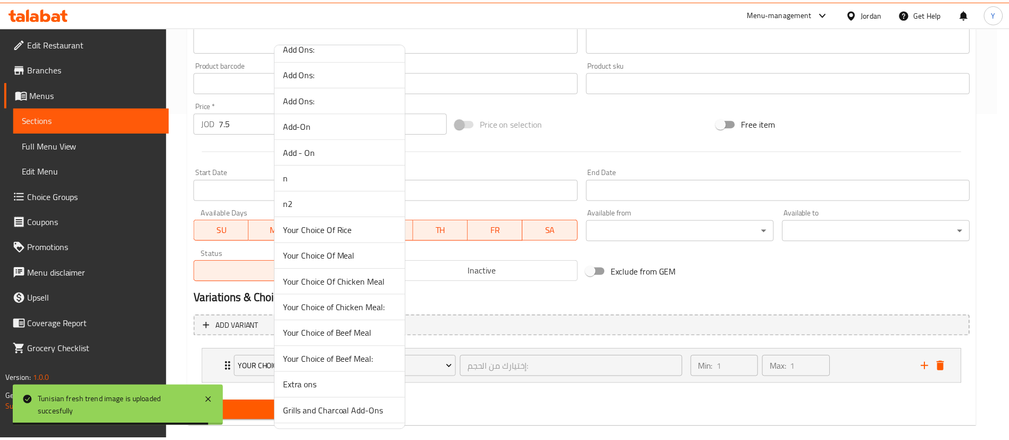
scroll to position [798, 0]
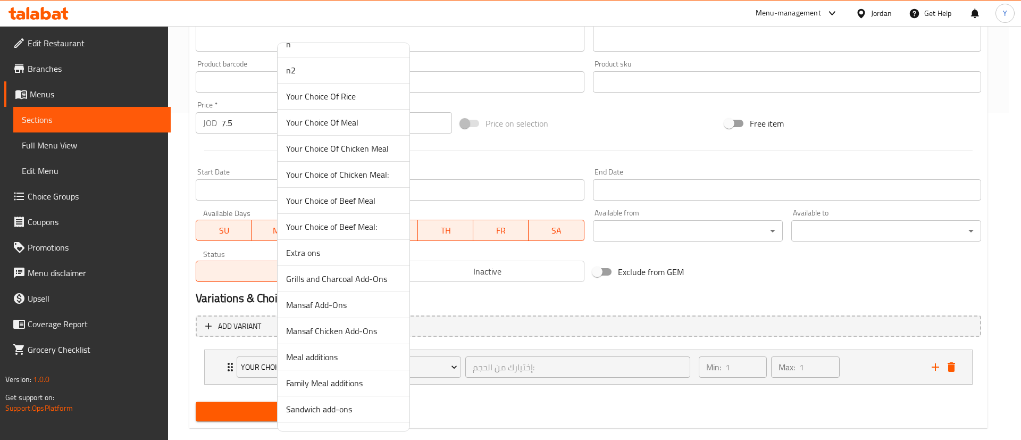
click at [314, 252] on span "Extra ons" at bounding box center [343, 252] width 115 height 13
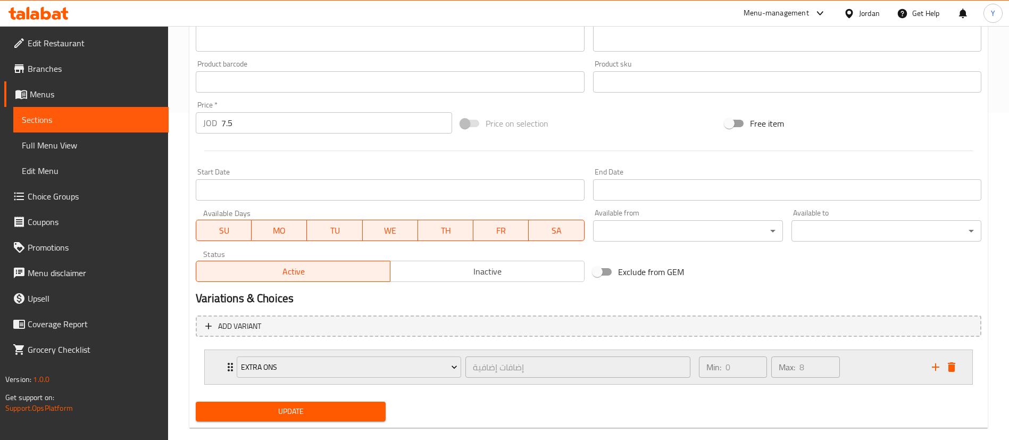
click at [880, 364] on div "Min: 0 ​ Max: 8 ​" at bounding box center [809, 367] width 233 height 34
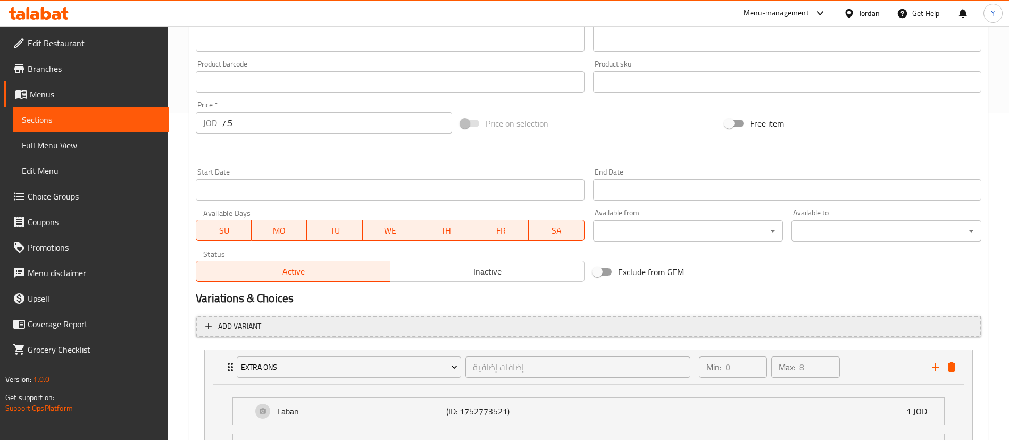
scroll to position [656, 0]
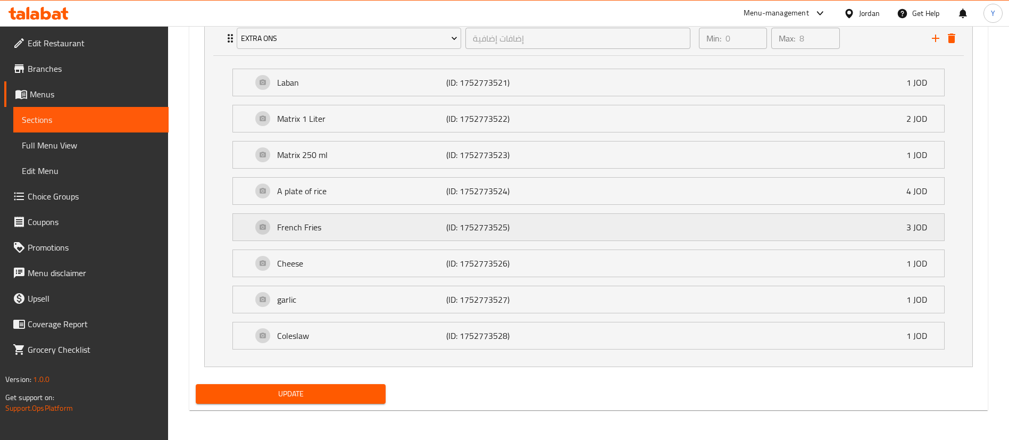
click at [764, 233] on div "French Fries (ID: 1752773525) 3 JOD" at bounding box center [591, 227] width 679 height 27
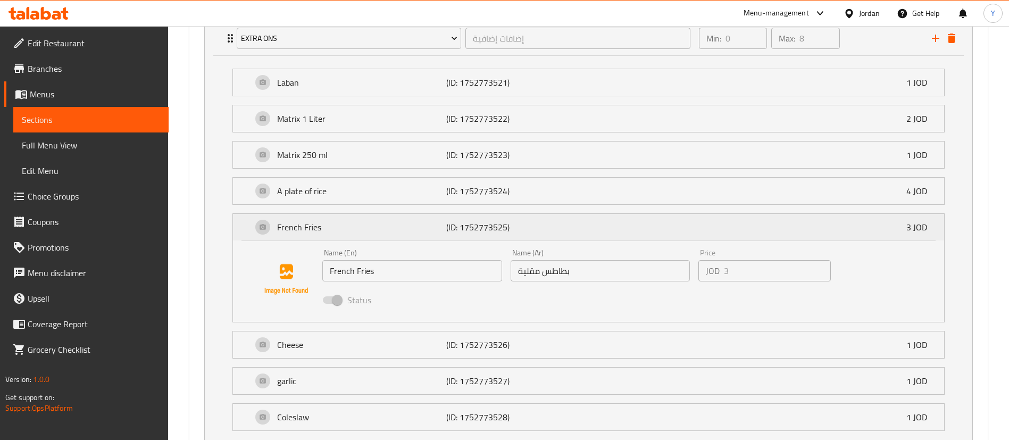
click at [679, 229] on div "French Fries (ID: 1752773525) 3 JOD" at bounding box center [591, 227] width 679 height 27
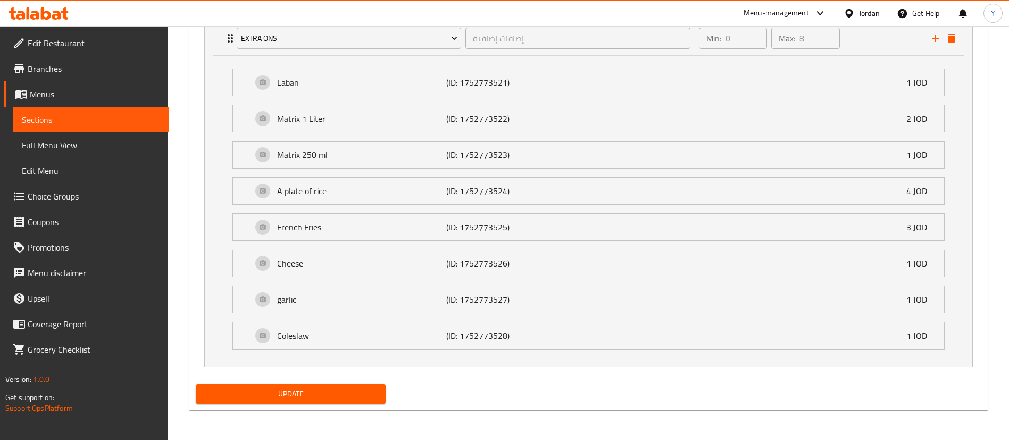
click at [362, 395] on span "Update" at bounding box center [290, 393] width 173 height 13
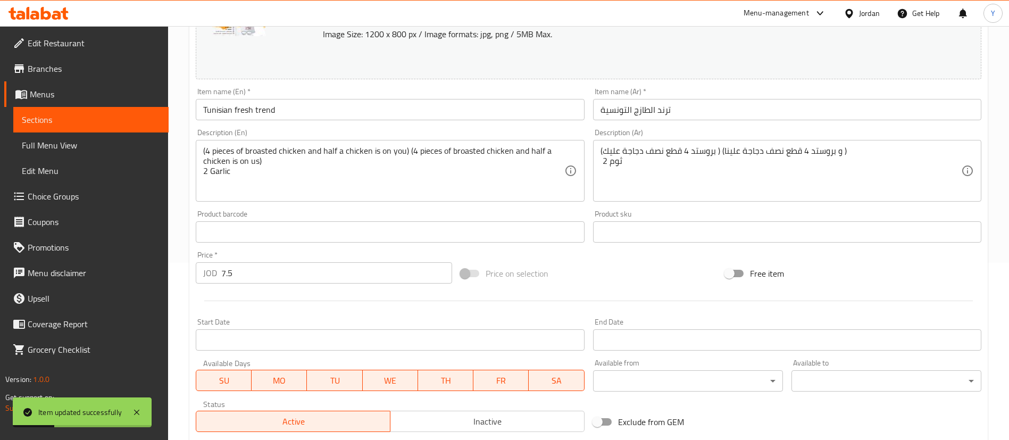
scroll to position [0, 0]
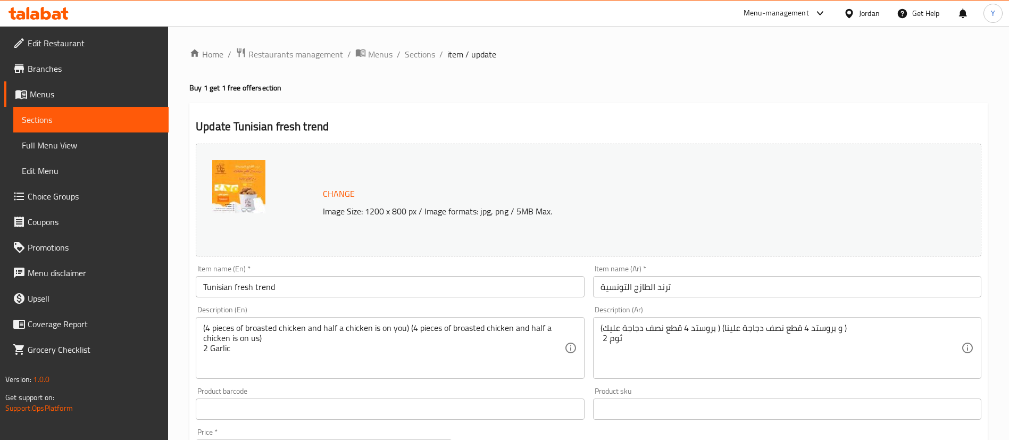
click at [38, 12] on icon at bounding box center [34, 15] width 9 height 9
